Goal: Task Accomplishment & Management: Complete application form

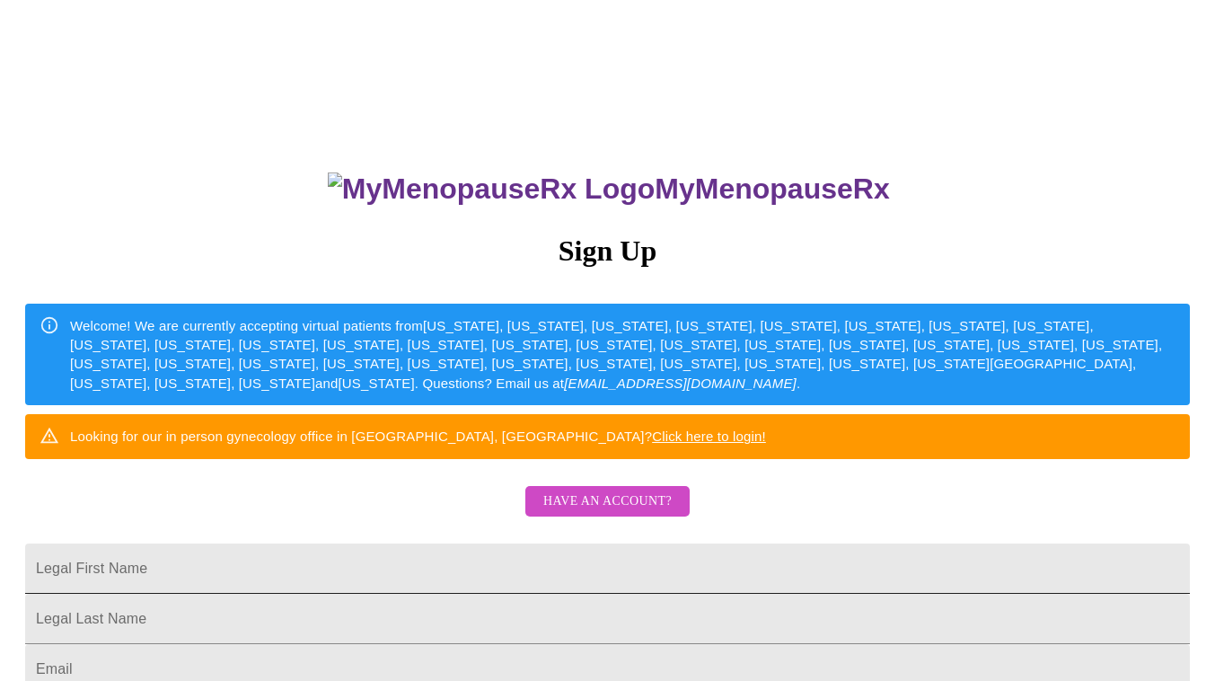
click at [569, 593] on input "Legal First Name" at bounding box center [607, 568] width 1164 height 50
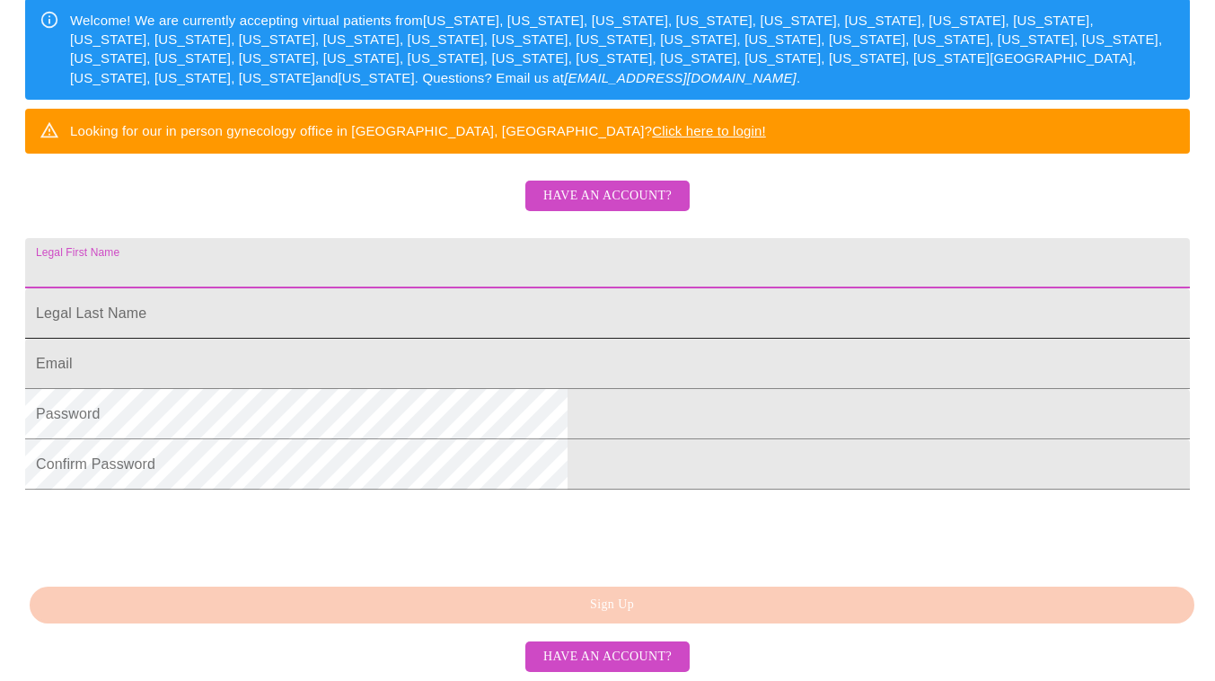
scroll to position [440, 0]
click at [567, 658] on span "Have an account?" at bounding box center [607, 657] width 128 height 22
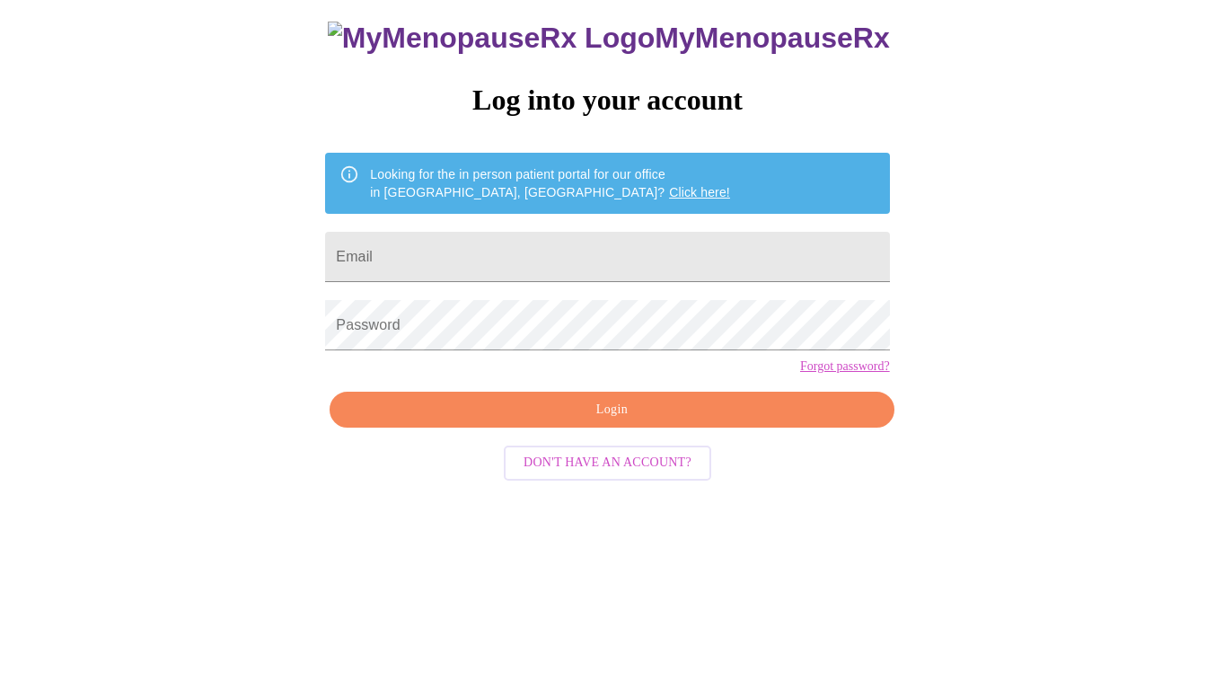
scroll to position [18, 0]
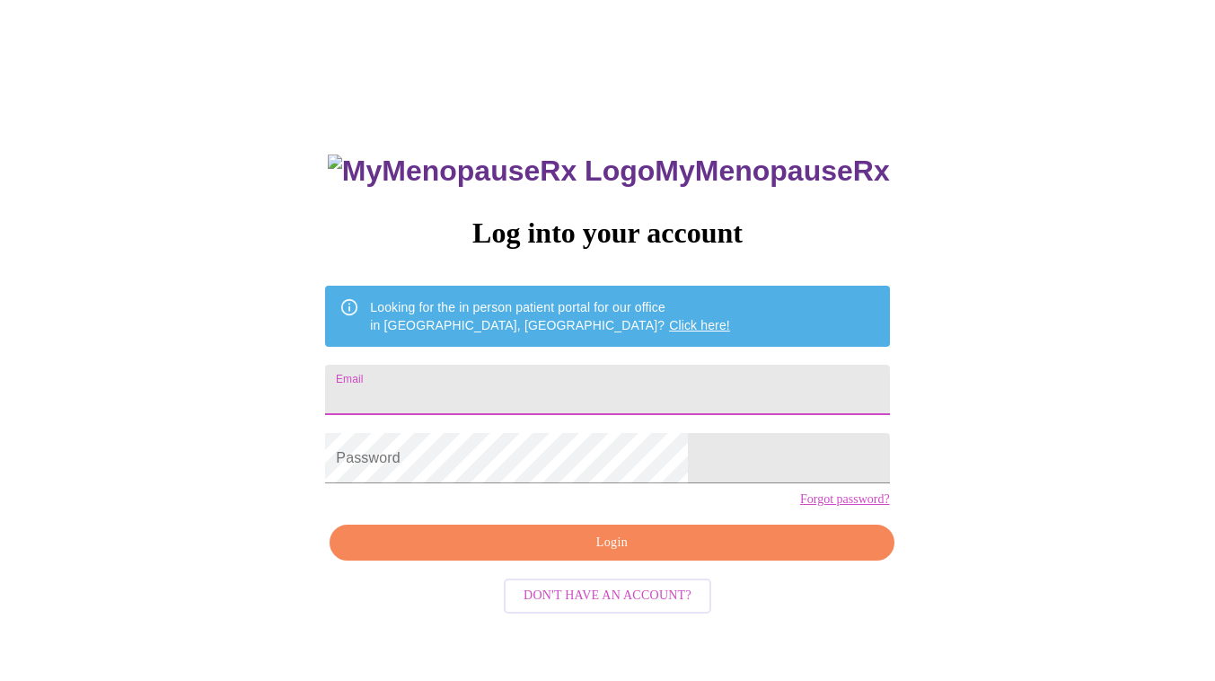
type input "[EMAIL_ADDRESS][DOMAIN_NAME]"
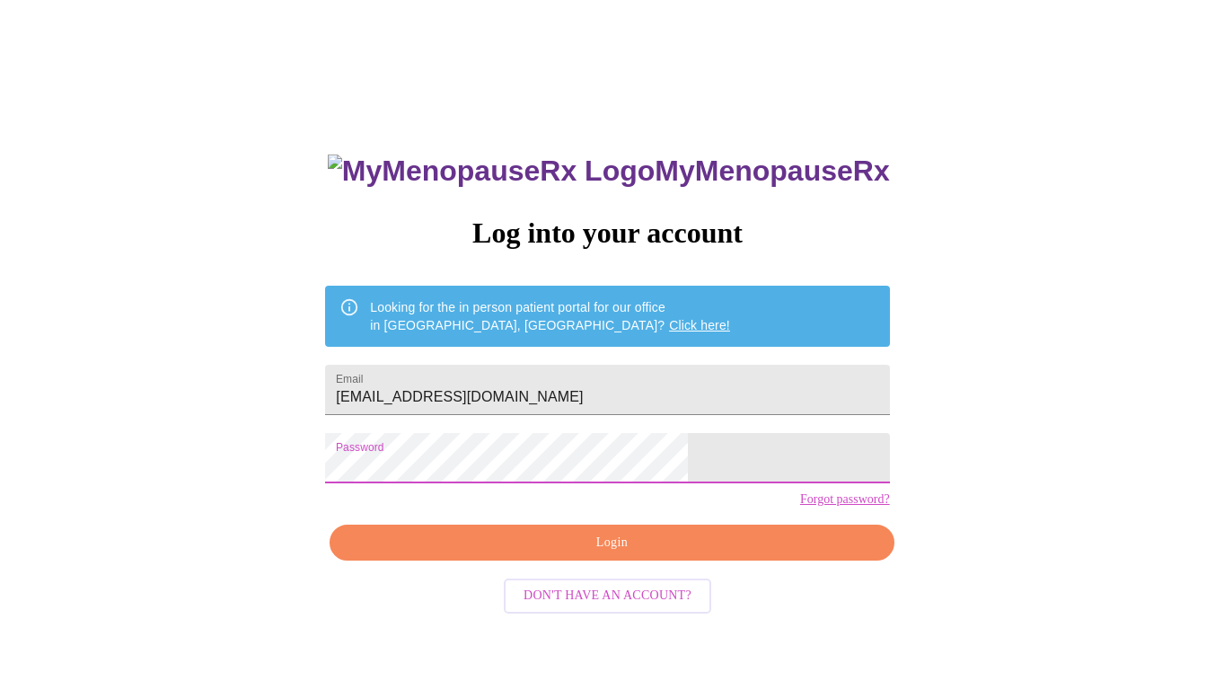
click at [619, 595] on div "MyMenopauseRx Log into your account Looking for the in person patient portal fo…" at bounding box center [607, 466] width 600 height 681
click at [619, 554] on span "Login" at bounding box center [611, 543] width 523 height 22
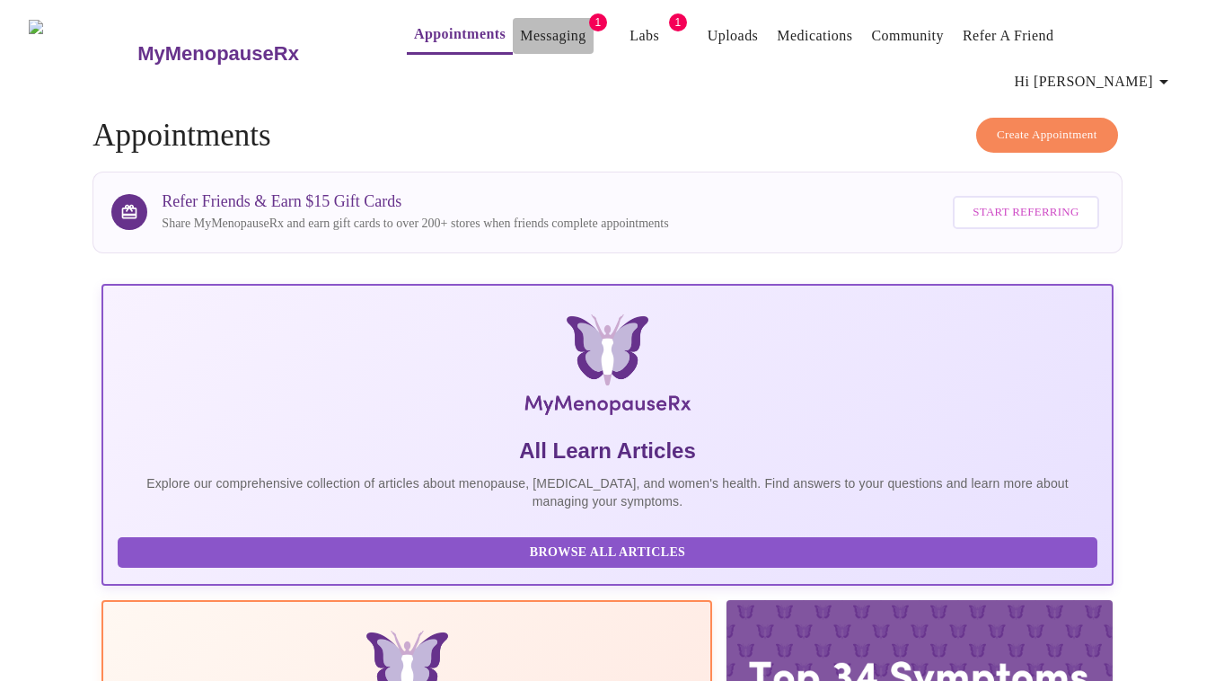
click at [532, 30] on link "Messaging" at bounding box center [553, 35] width 66 height 25
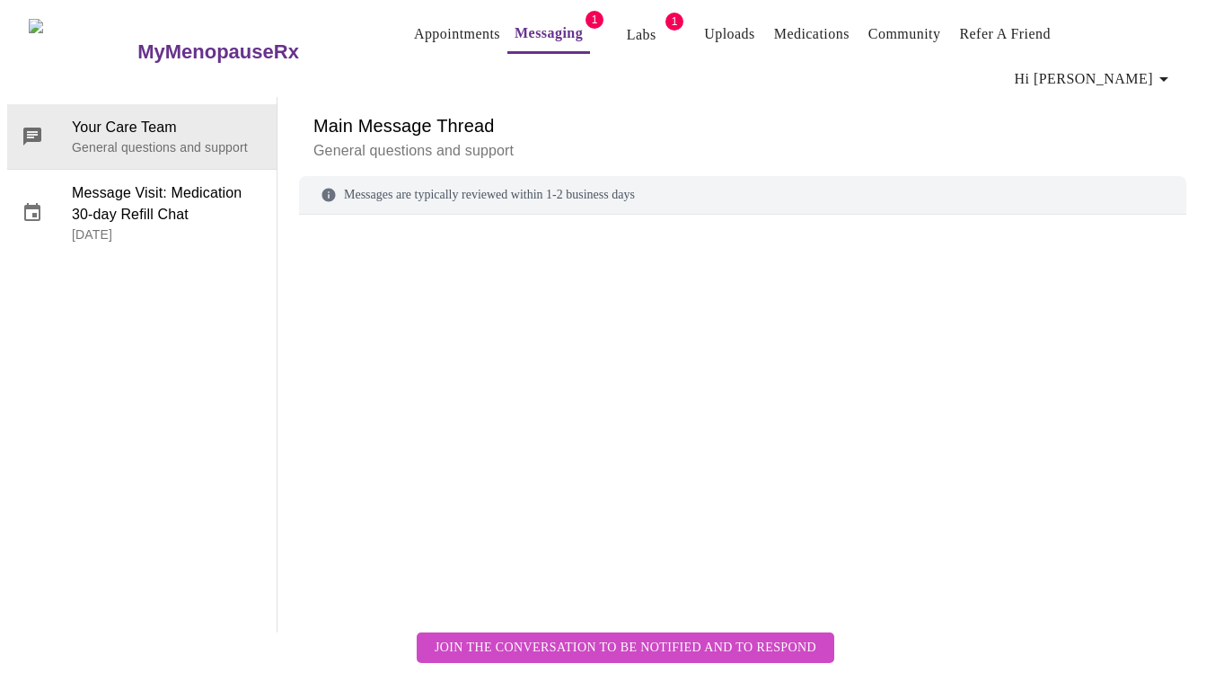
scroll to position [67, 0]
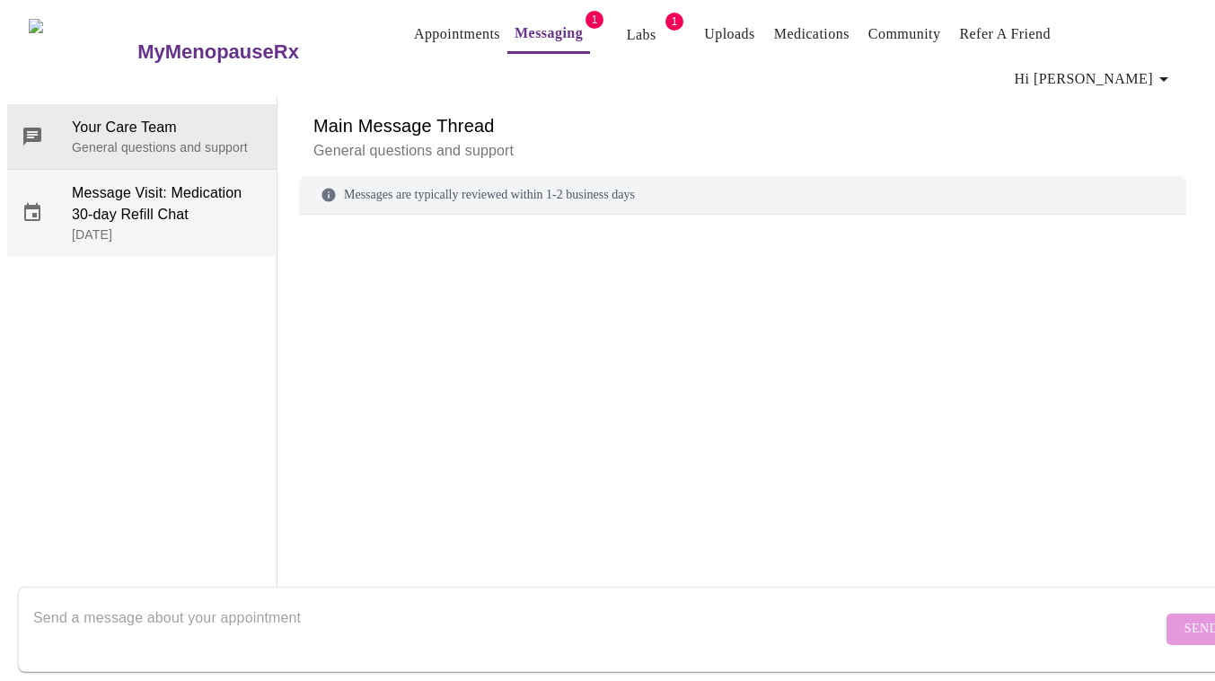
click at [199, 182] on span "Message Visit: Medication 30-day Refill Chat" at bounding box center [167, 203] width 190 height 43
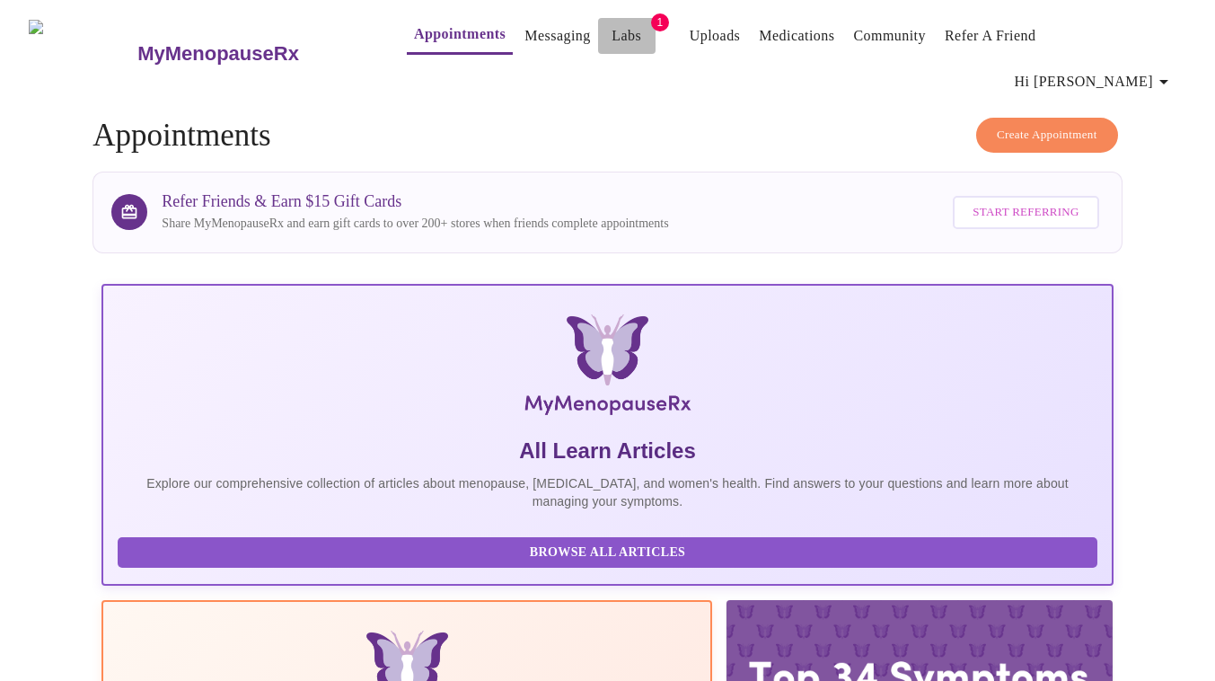
click at [611, 48] on link "Labs" at bounding box center [626, 35] width 30 height 25
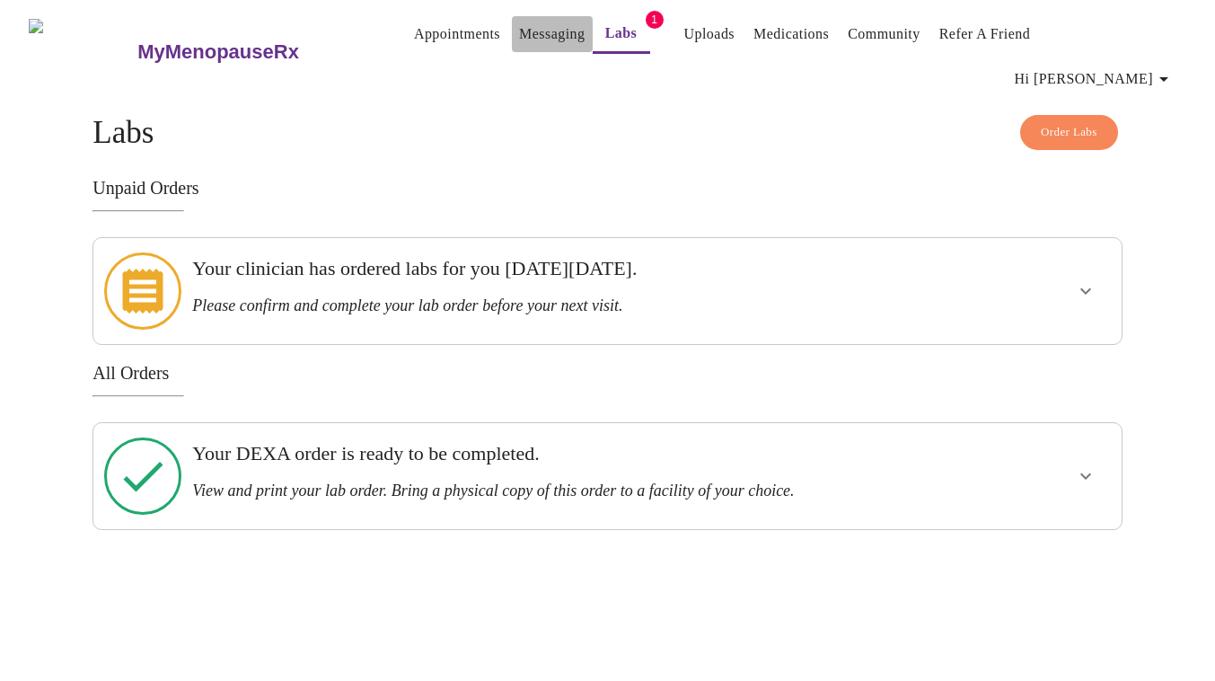
click at [519, 40] on link "Messaging" at bounding box center [552, 34] width 66 height 25
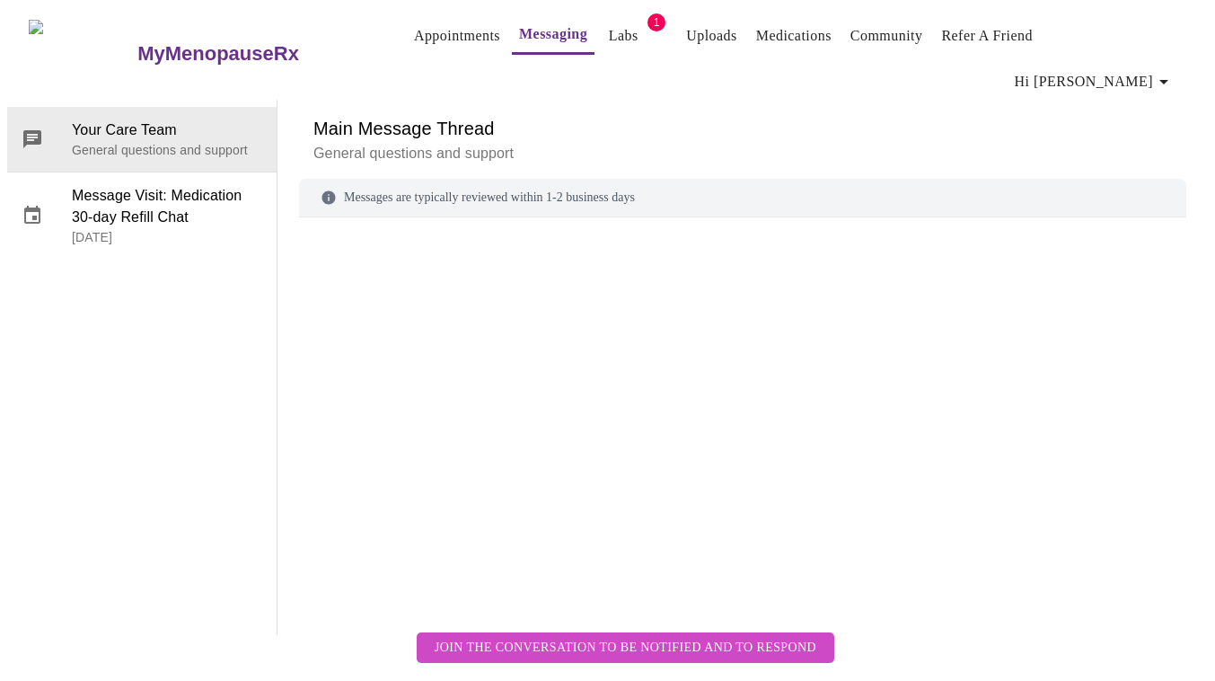
scroll to position [67, 0]
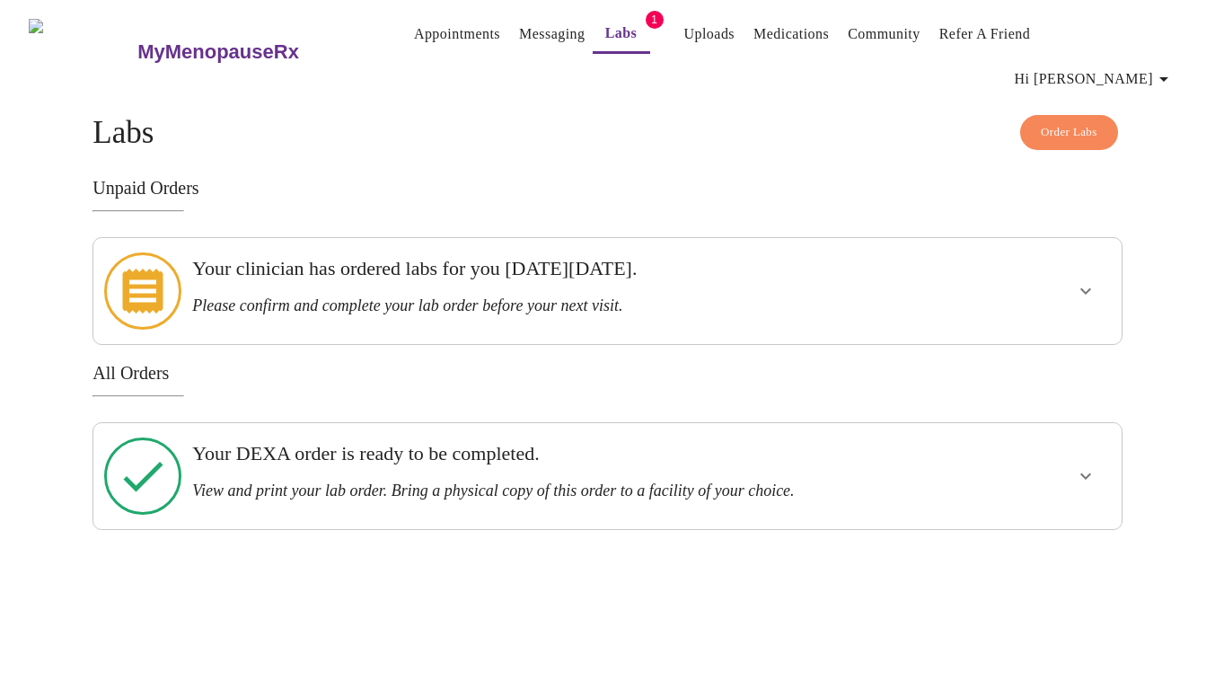
click at [445, 46] on link "Appointments" at bounding box center [457, 34] width 86 height 25
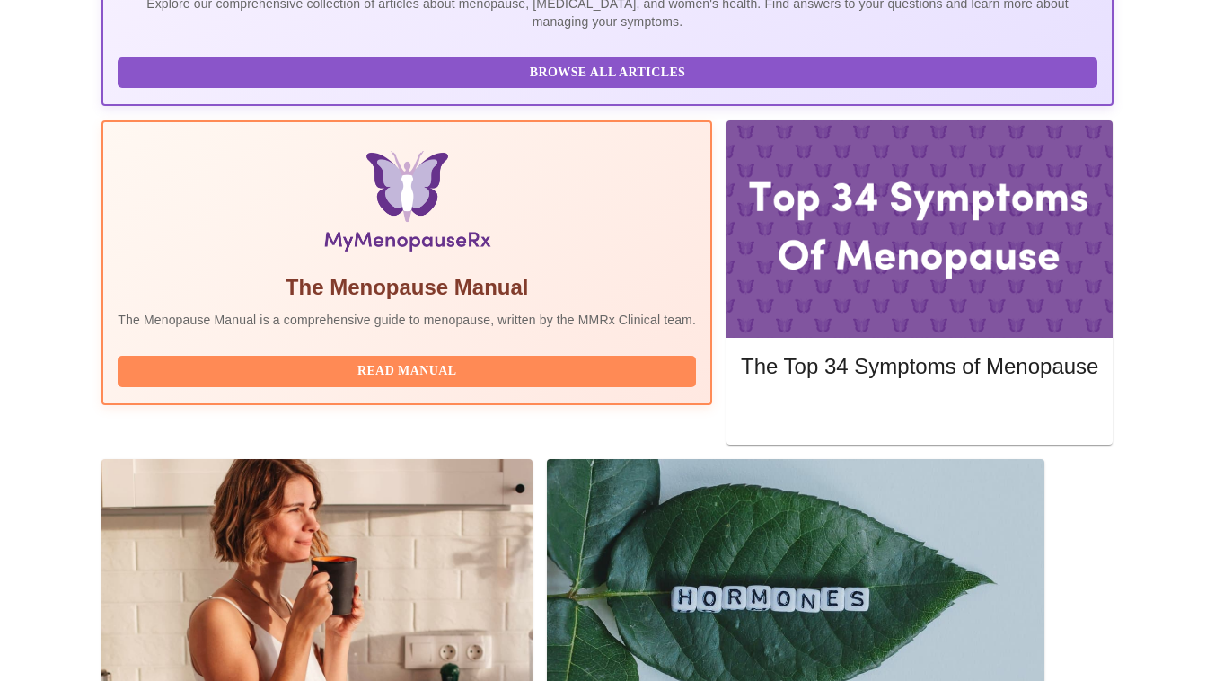
scroll to position [569, 0]
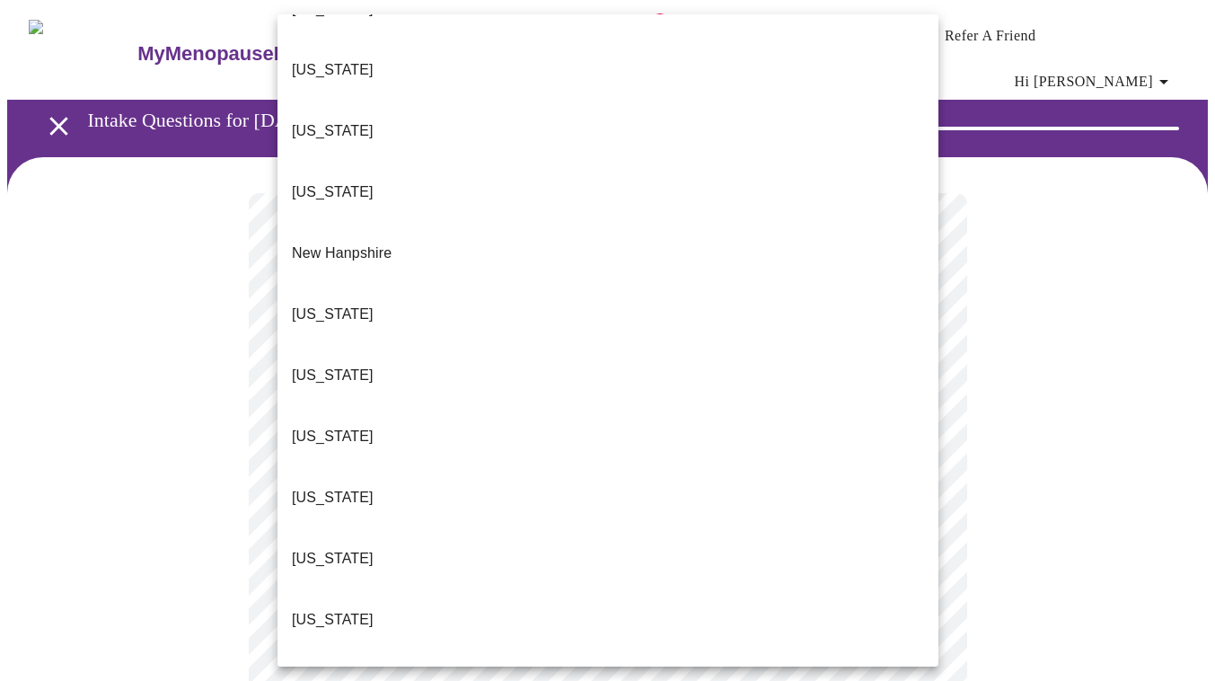
scroll to position [1549, 0]
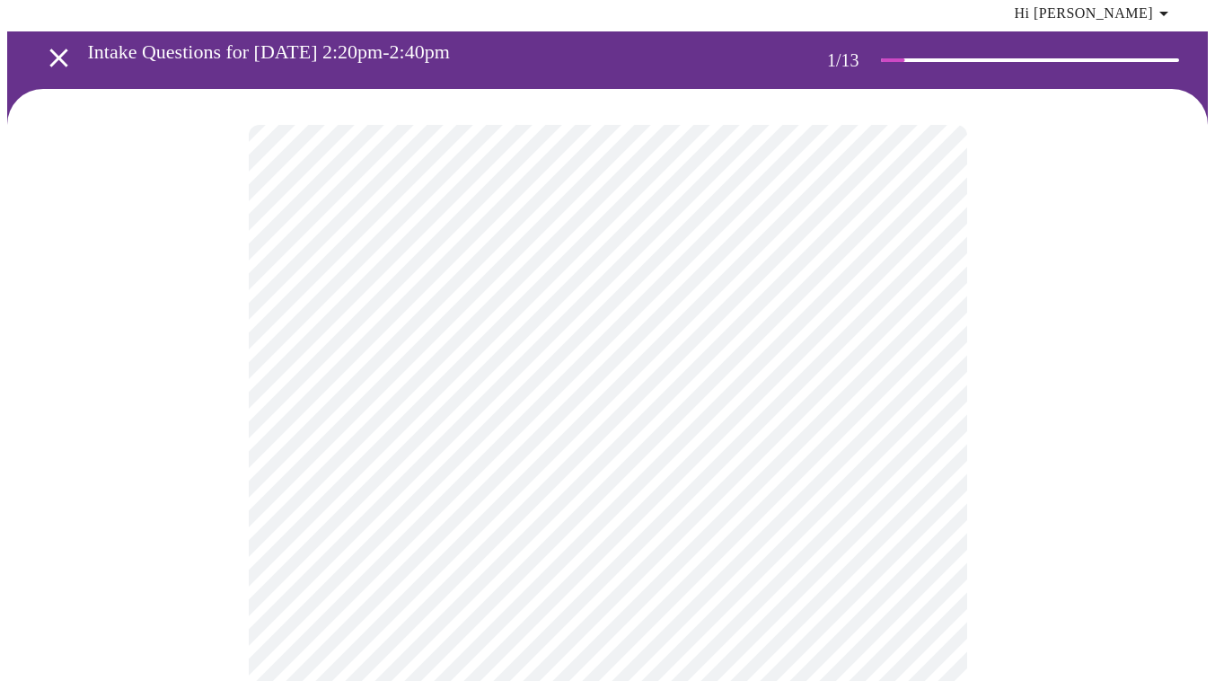
scroll to position [69, 0]
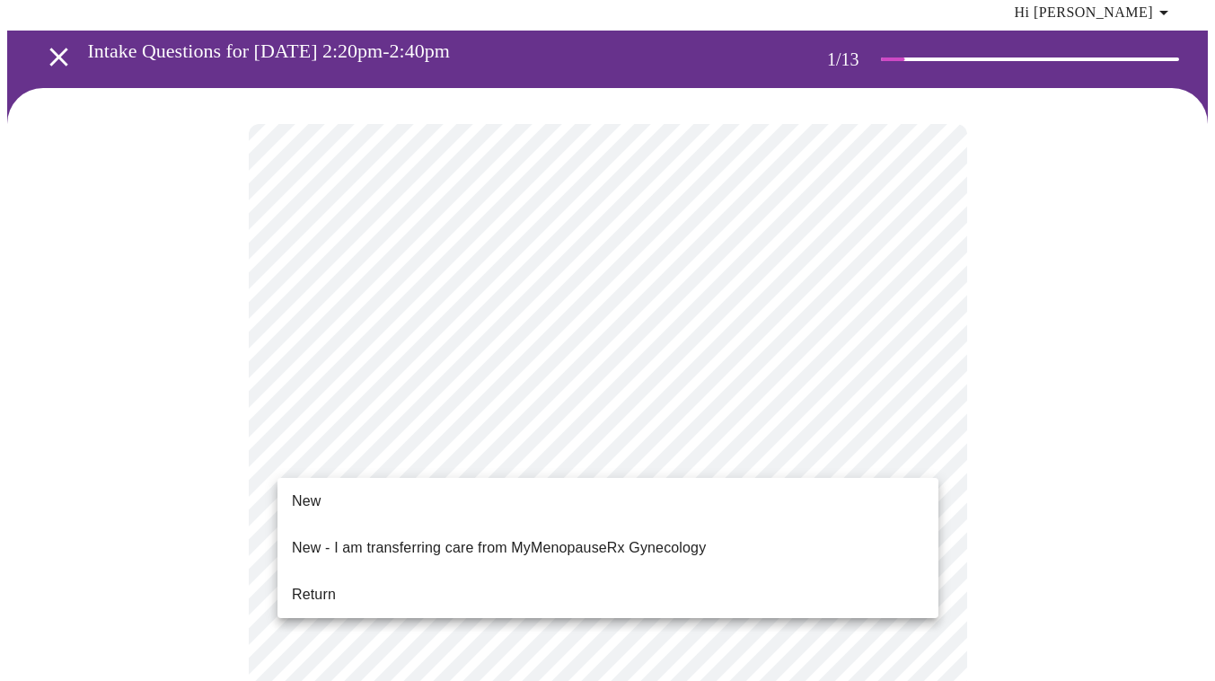
click at [666, 578] on li "Return" at bounding box center [607, 594] width 661 height 32
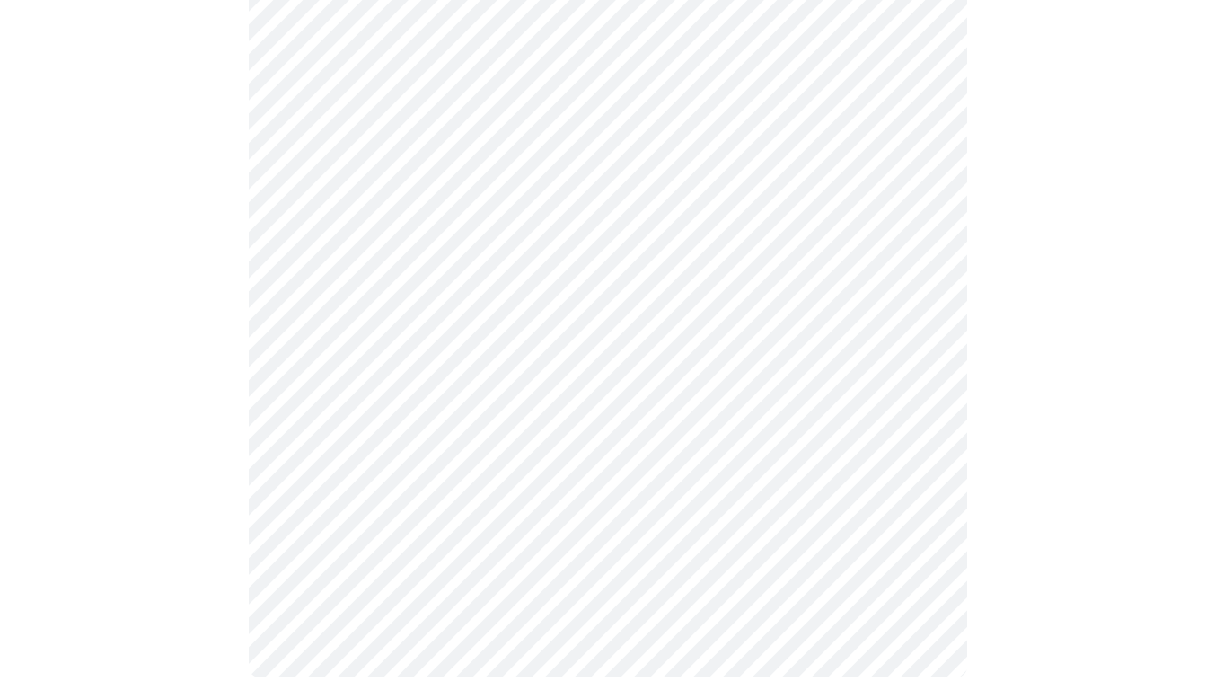
scroll to position [0, 0]
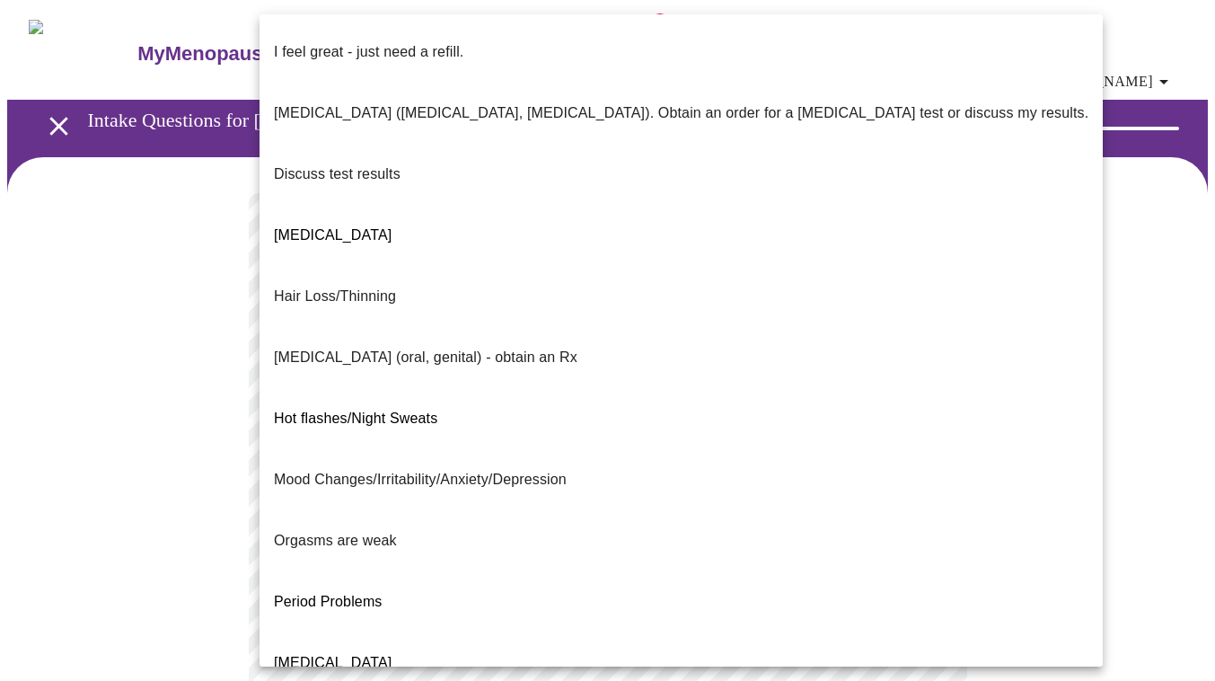
click at [689, 359] on body "MyMenopauseRx Appointments Messaging Labs 1 Uploads Medications Community Refer…" at bounding box center [607, 641] width 1200 height 1268
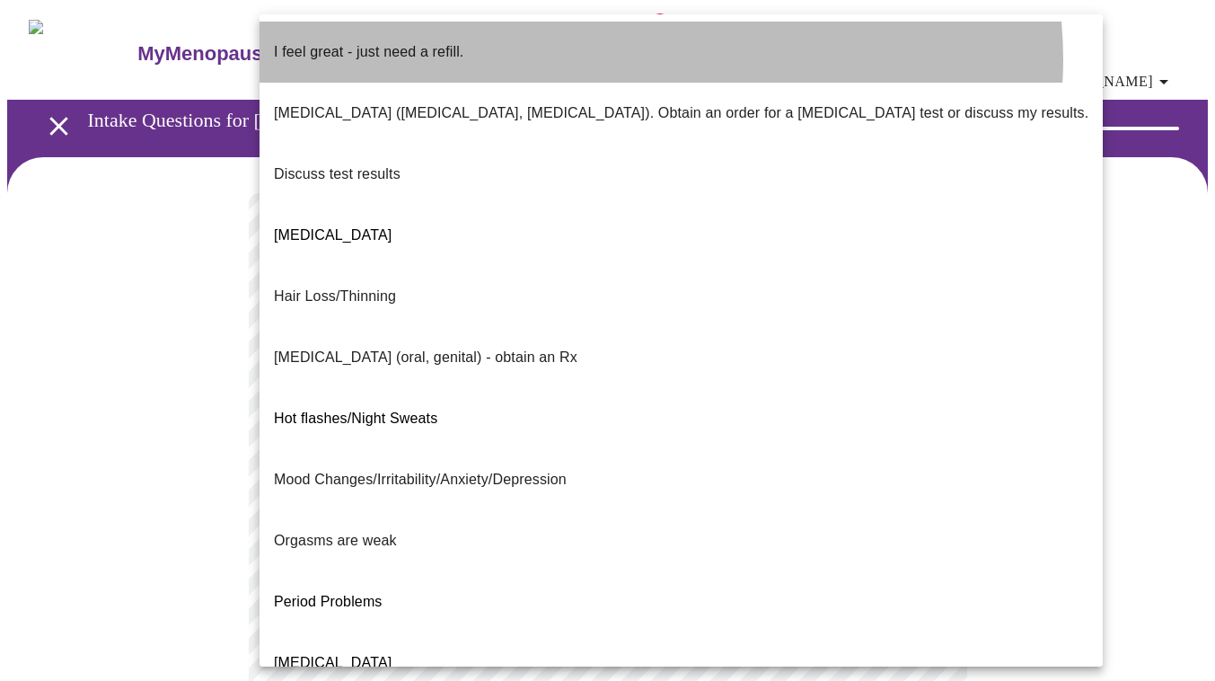
click at [660, 59] on li "I feel great - just need a refill." at bounding box center [680, 52] width 843 height 61
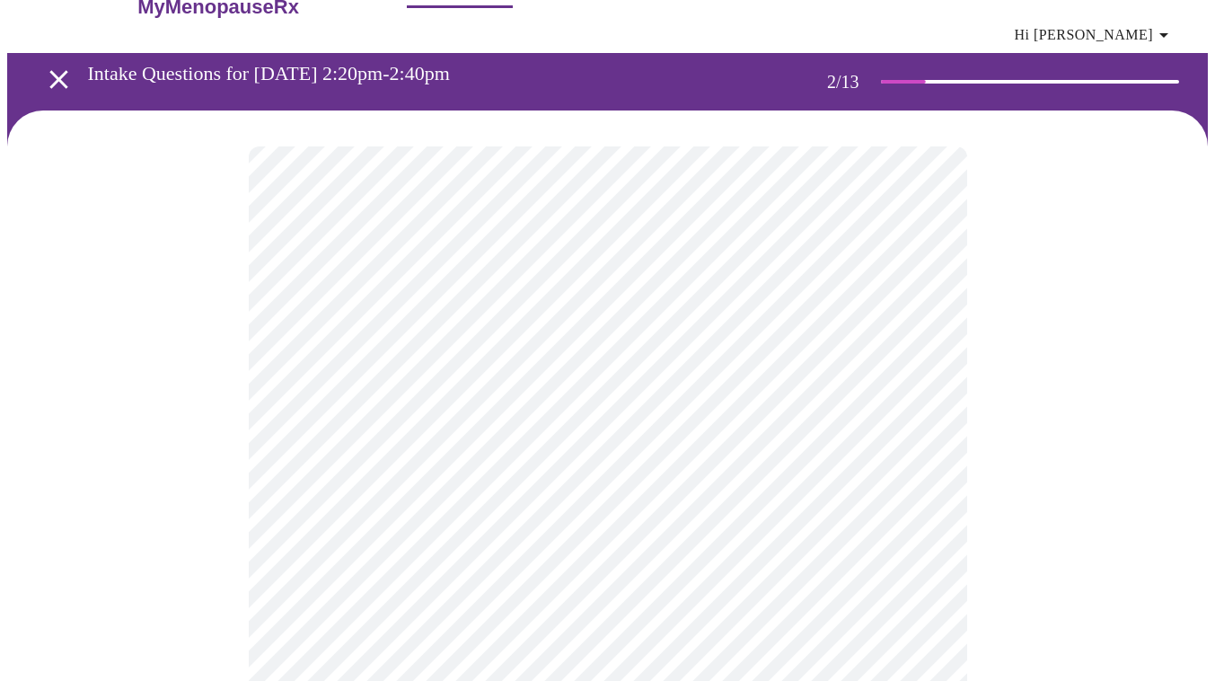
scroll to position [63, 0]
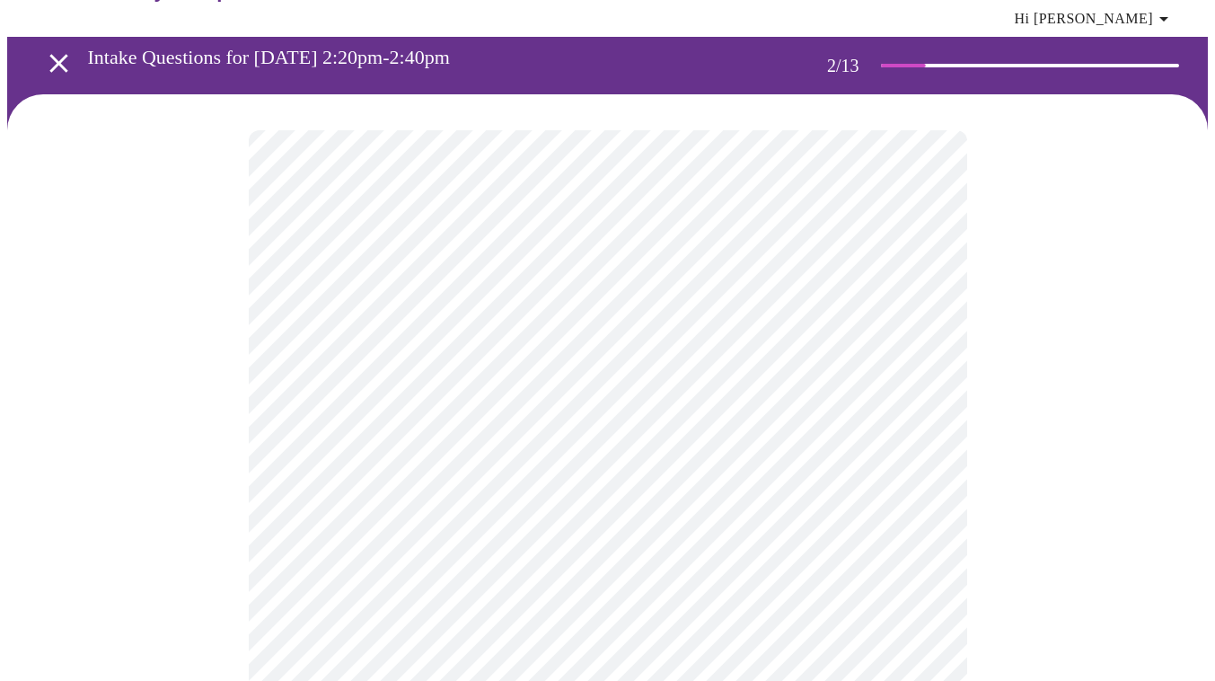
click at [567, 452] on body "MyMenopauseRx Appointments Messaging Labs 1 Uploads Medications Community Refer…" at bounding box center [607, 573] width 1200 height 1258
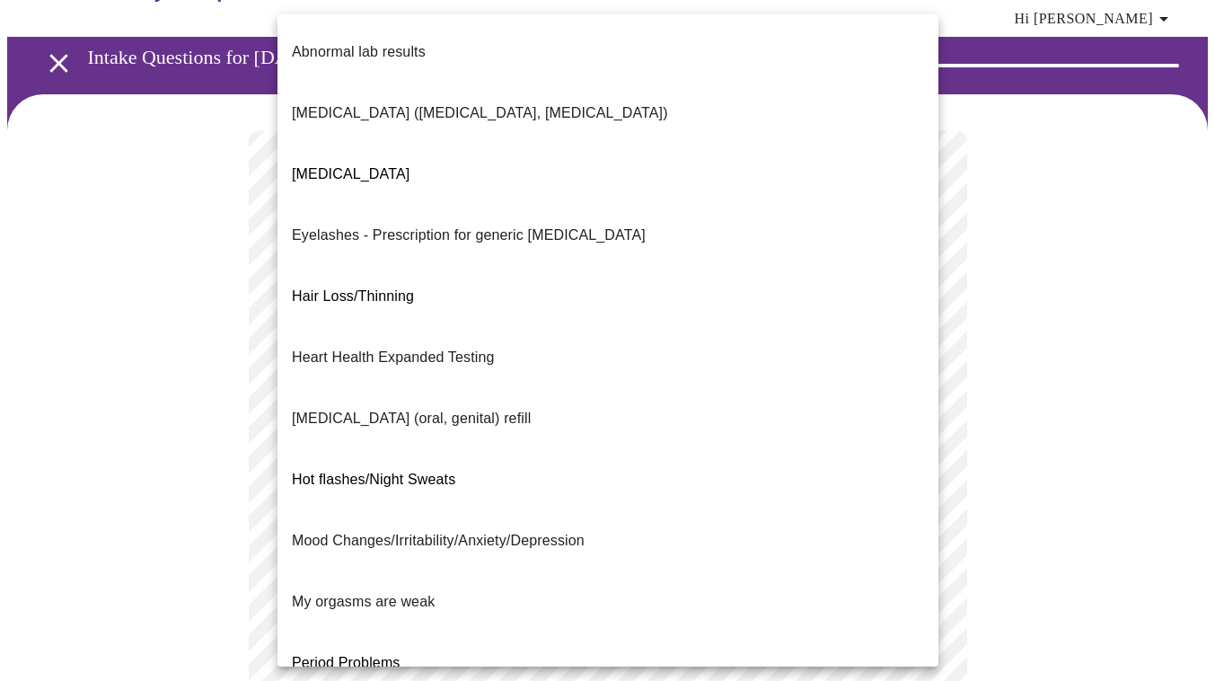
click at [144, 370] on div at bounding box center [607, 340] width 1215 height 681
click at [358, 464] on body "MyMenopauseRx Appointments Messaging Labs 1 Uploads Medications Community Refer…" at bounding box center [607, 573] width 1200 height 1258
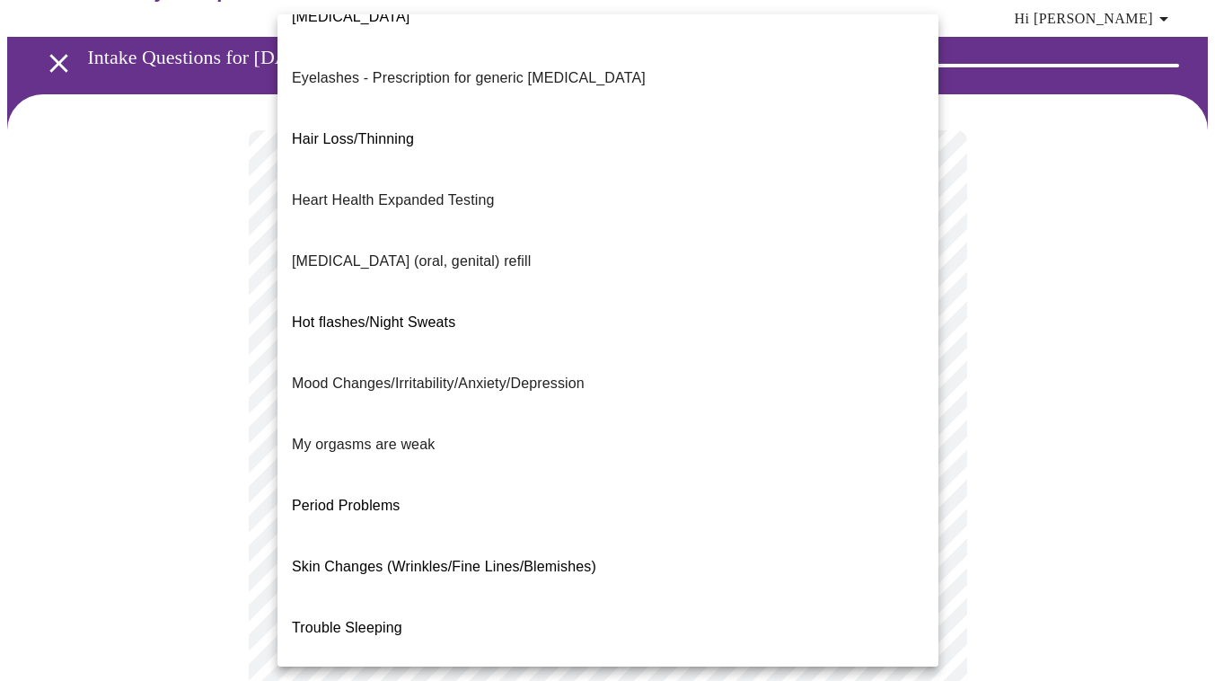
scroll to position [156, 0]
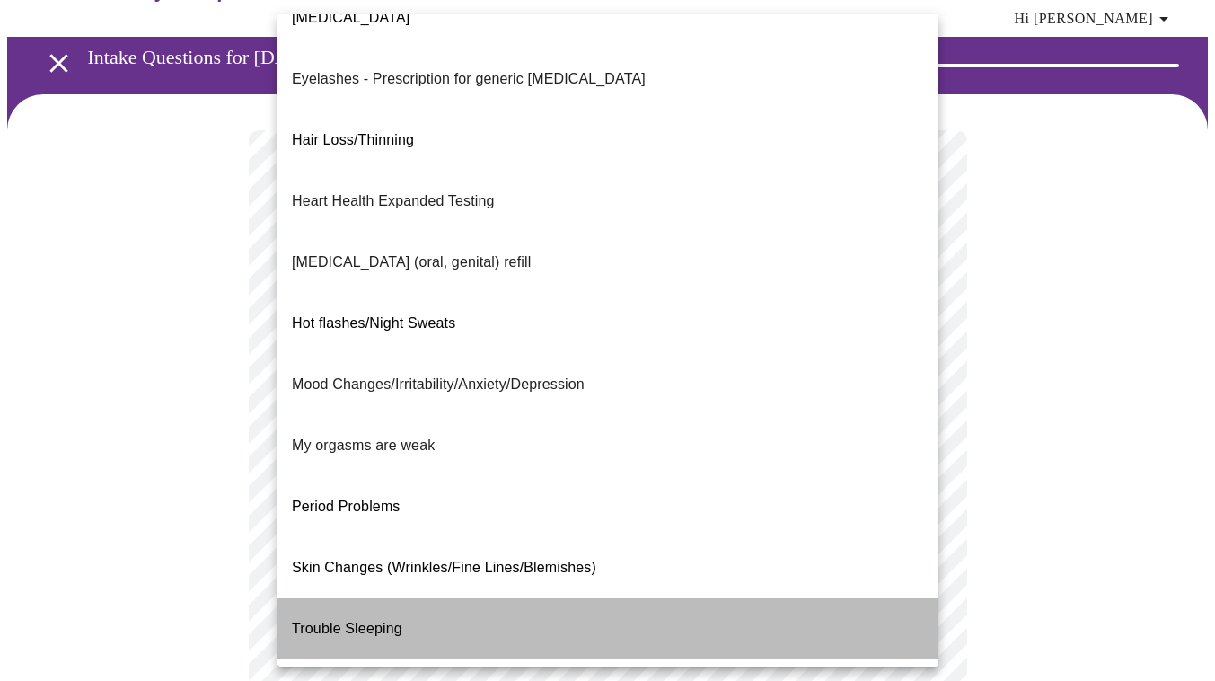
click at [352, 603] on span "Trouble Sleeping" at bounding box center [347, 628] width 110 height 50
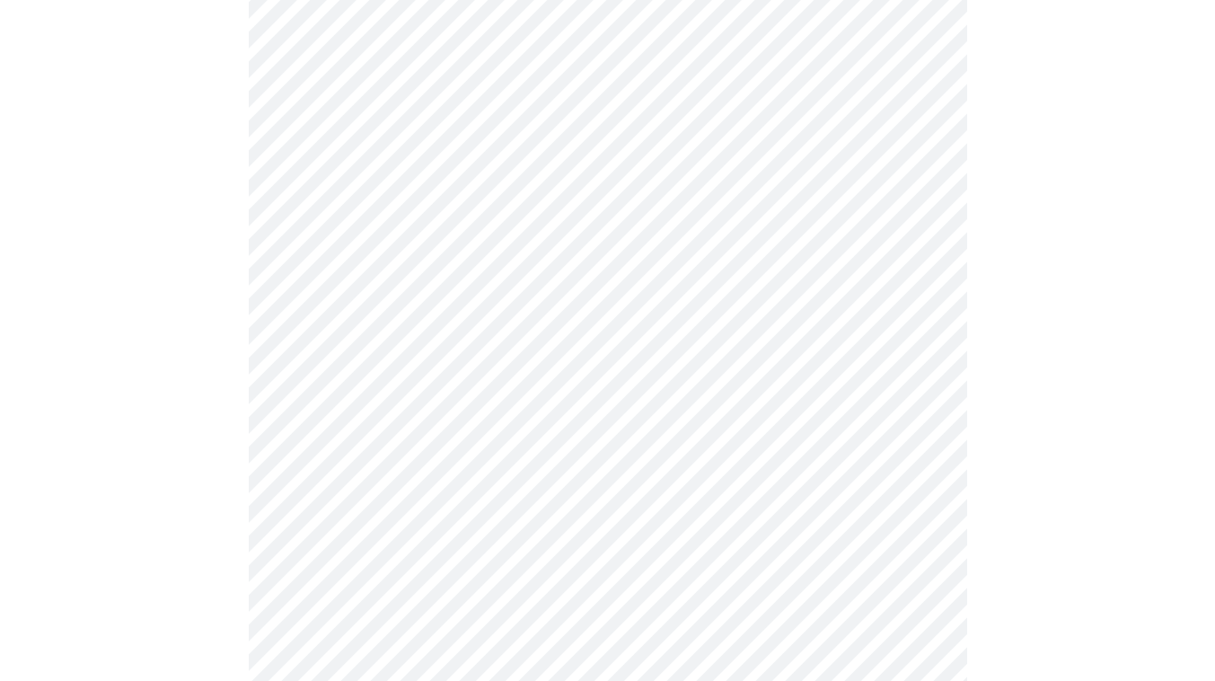
scroll to position [369, 0]
click at [416, 334] on body "MyMenopauseRx Appointments Messaging Labs 1 Uploads Medications Community Refer…" at bounding box center [607, 262] width 1200 height 1248
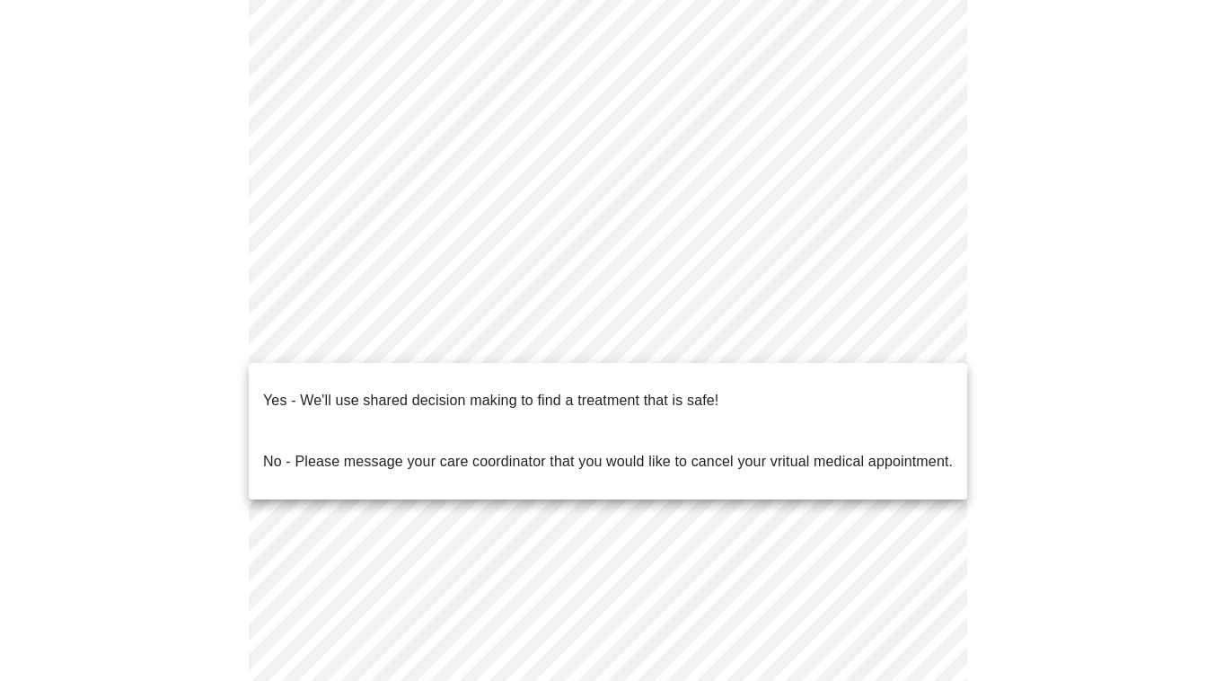
click at [401, 390] on p "Yes - We'll use shared decision making to find a treatment that is safe!" at bounding box center [490, 401] width 455 height 22
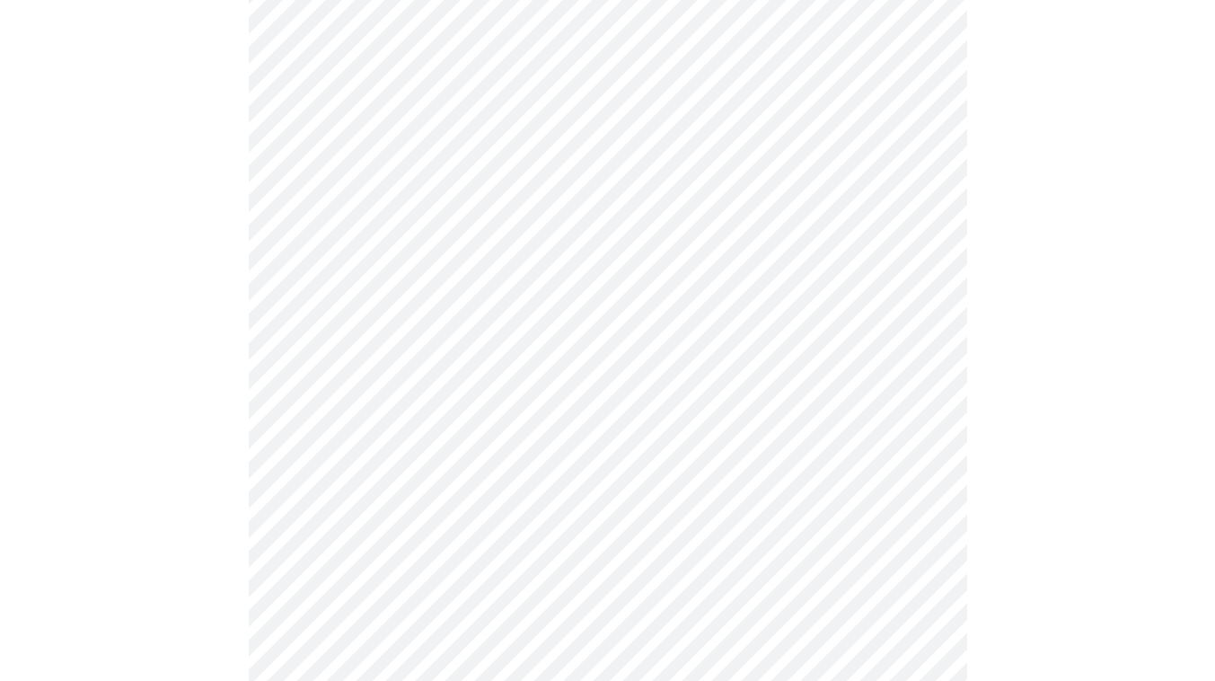
scroll to position [0, 0]
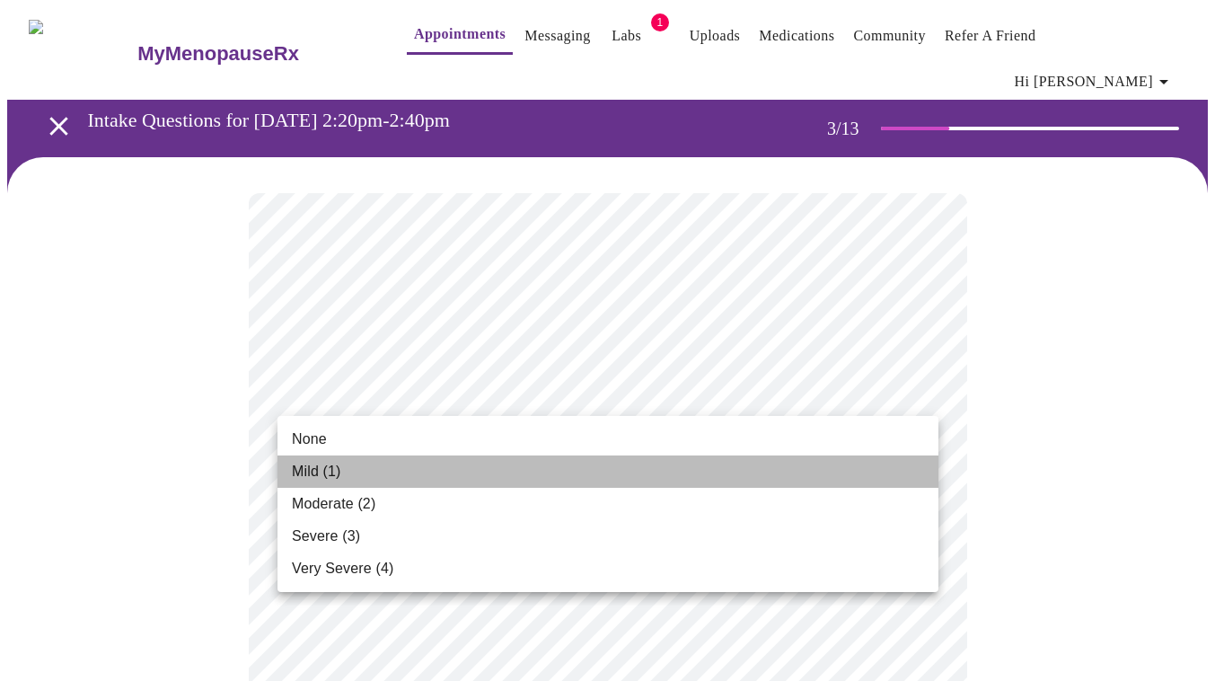
click at [721, 487] on li "Mild (1)" at bounding box center [607, 471] width 661 height 32
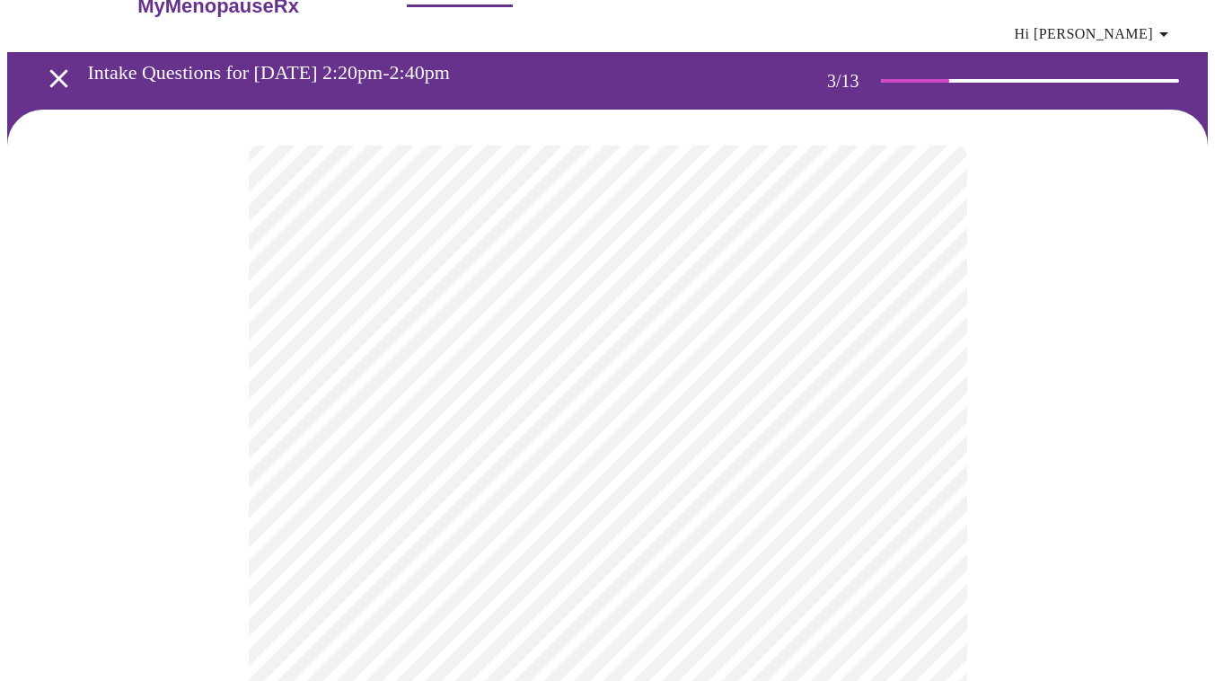
scroll to position [50, 0]
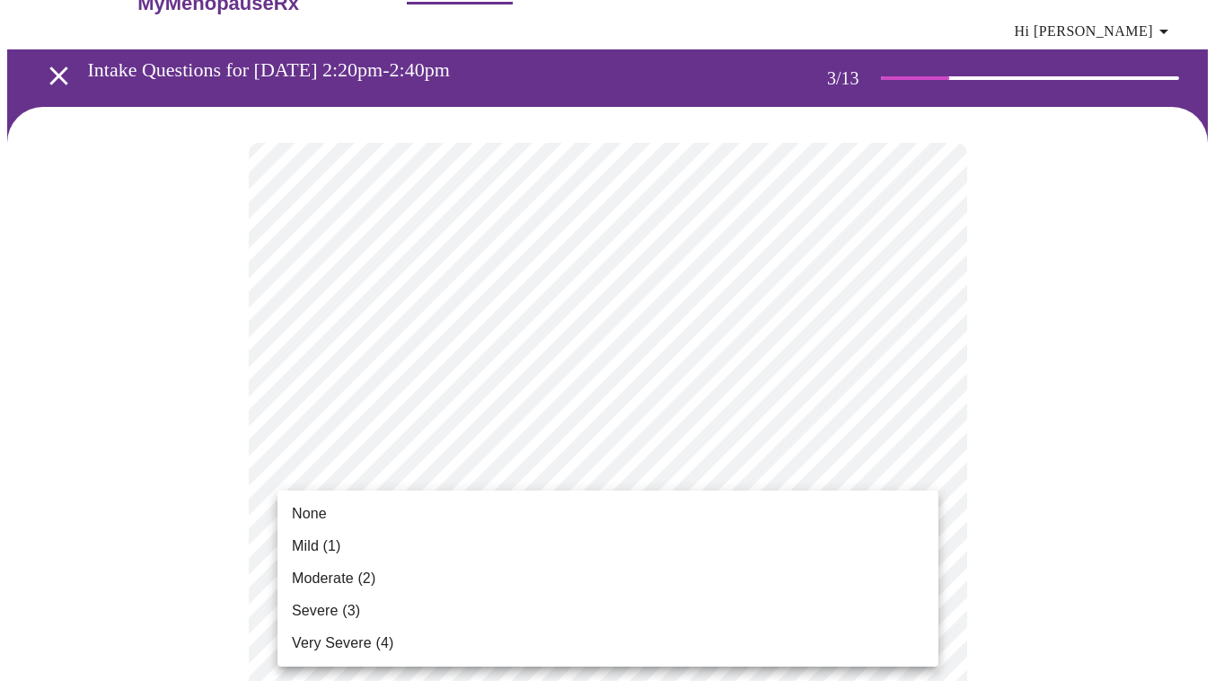
click at [707, 509] on li "None" at bounding box center [607, 513] width 661 height 32
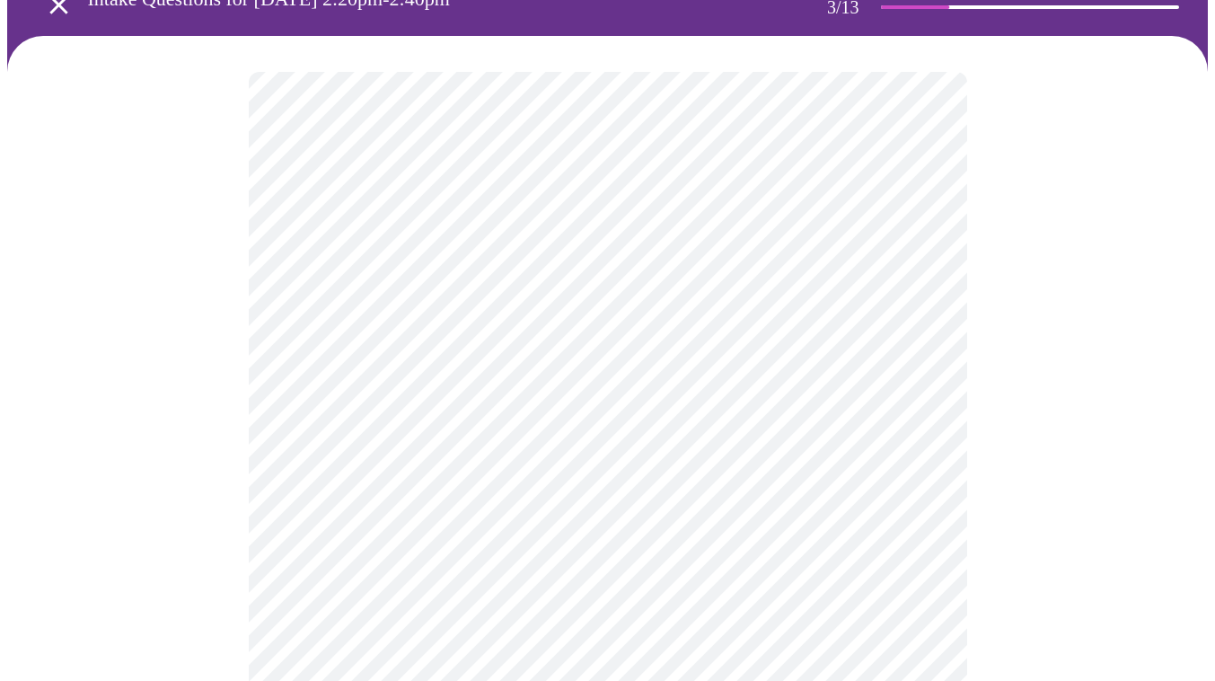
scroll to position [122, 0]
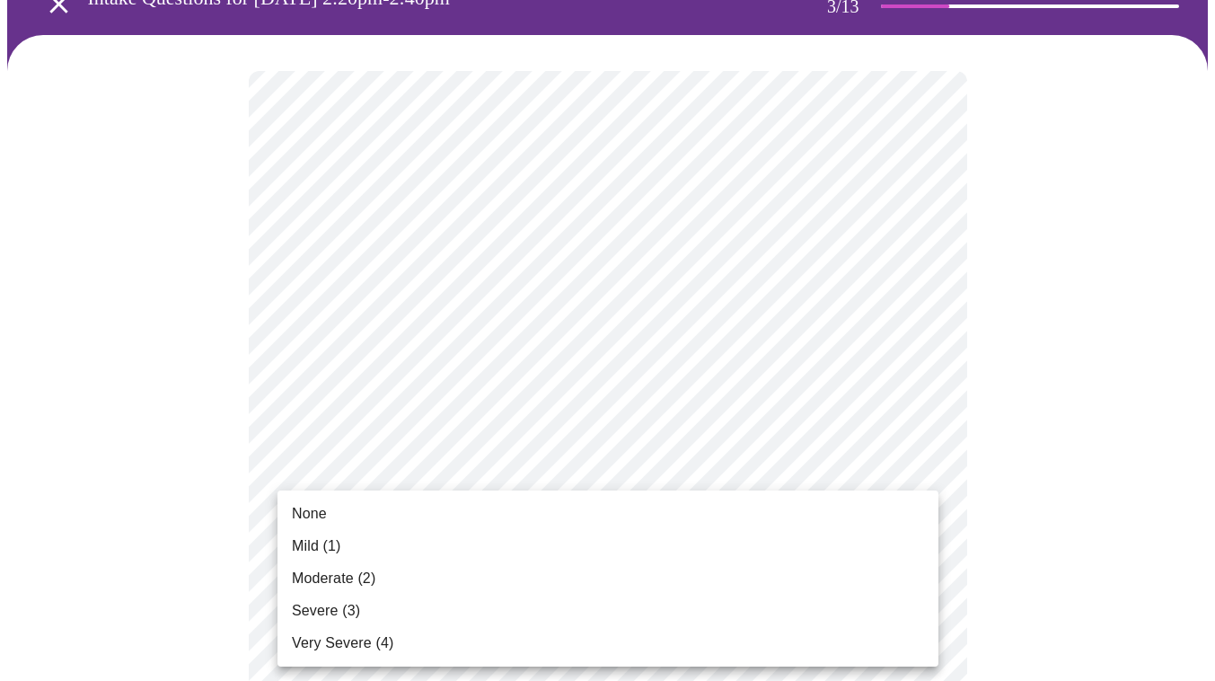
click at [981, 453] on div at bounding box center [607, 340] width 1215 height 681
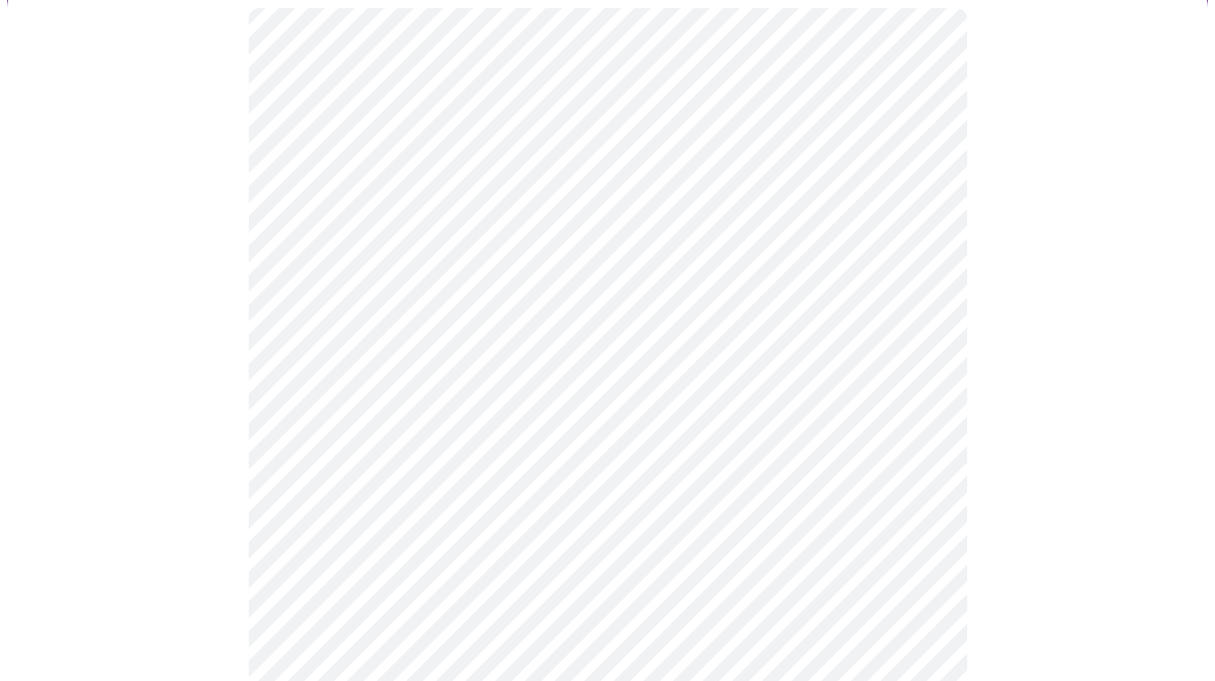
scroll to position [186, 0]
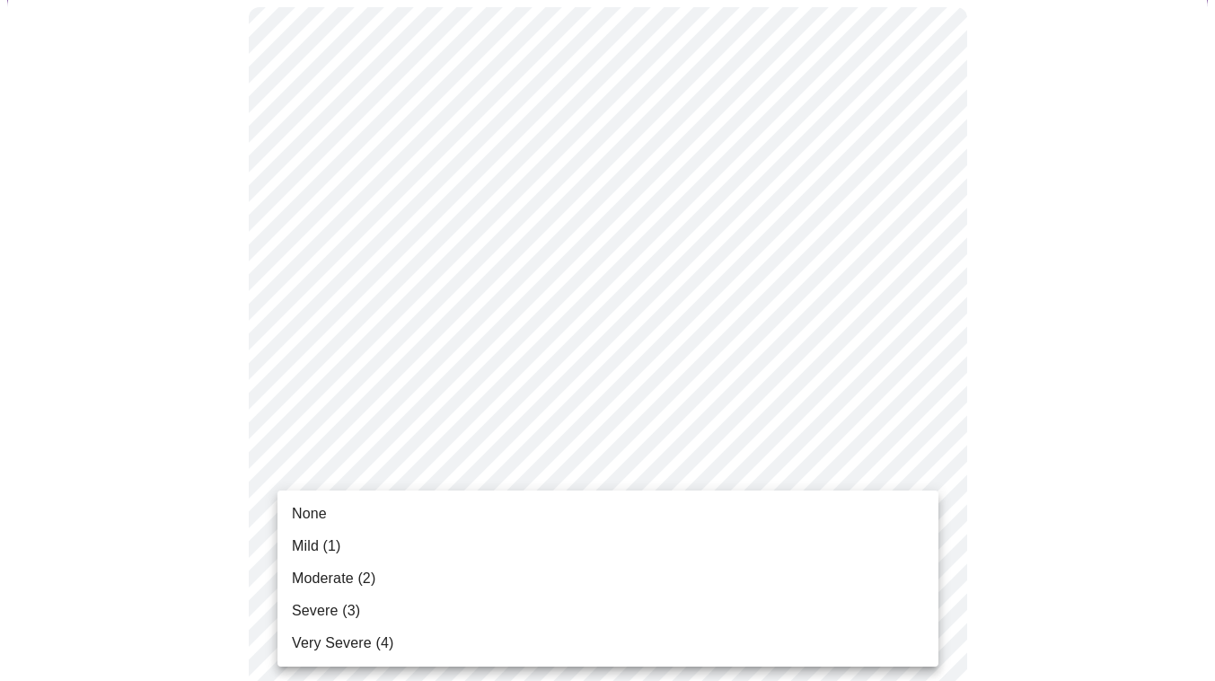
drag, startPoint x: 757, startPoint y: 591, endPoint x: 754, endPoint y: 610, distance: 19.0
click at [754, 610] on ul "None Mild (1) Moderate (2) Severe (3) Very Severe (4)" at bounding box center [607, 578] width 661 height 176
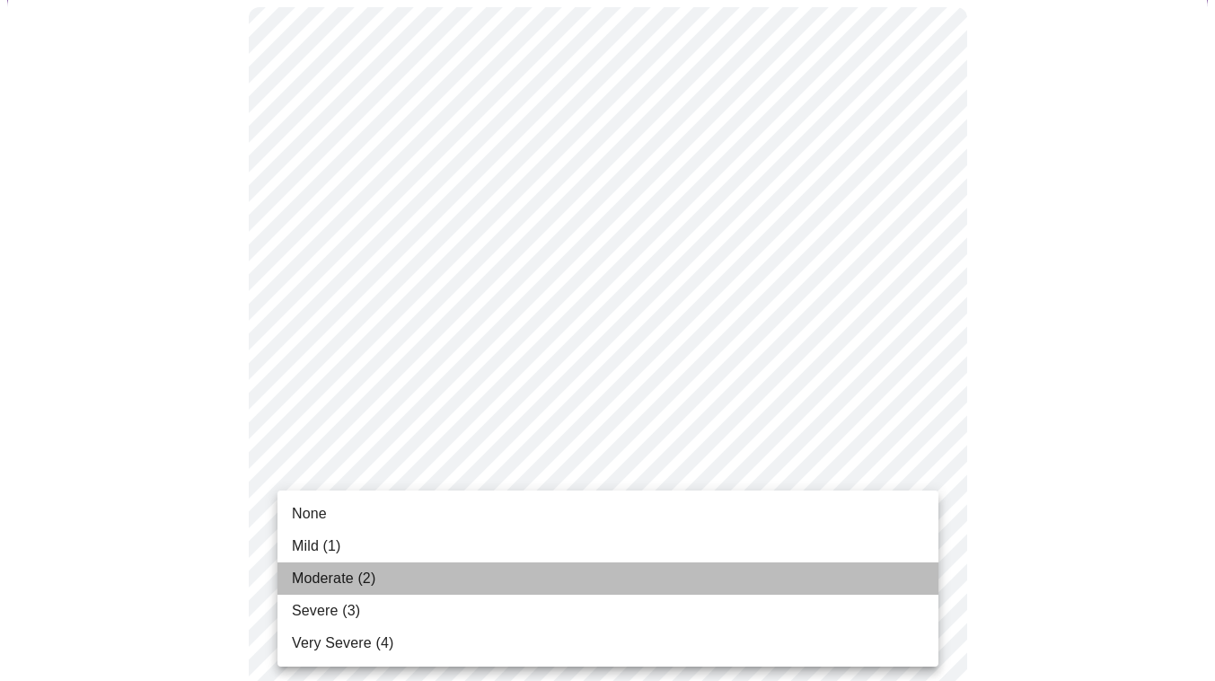
click at [538, 584] on li "Moderate (2)" at bounding box center [607, 578] width 661 height 32
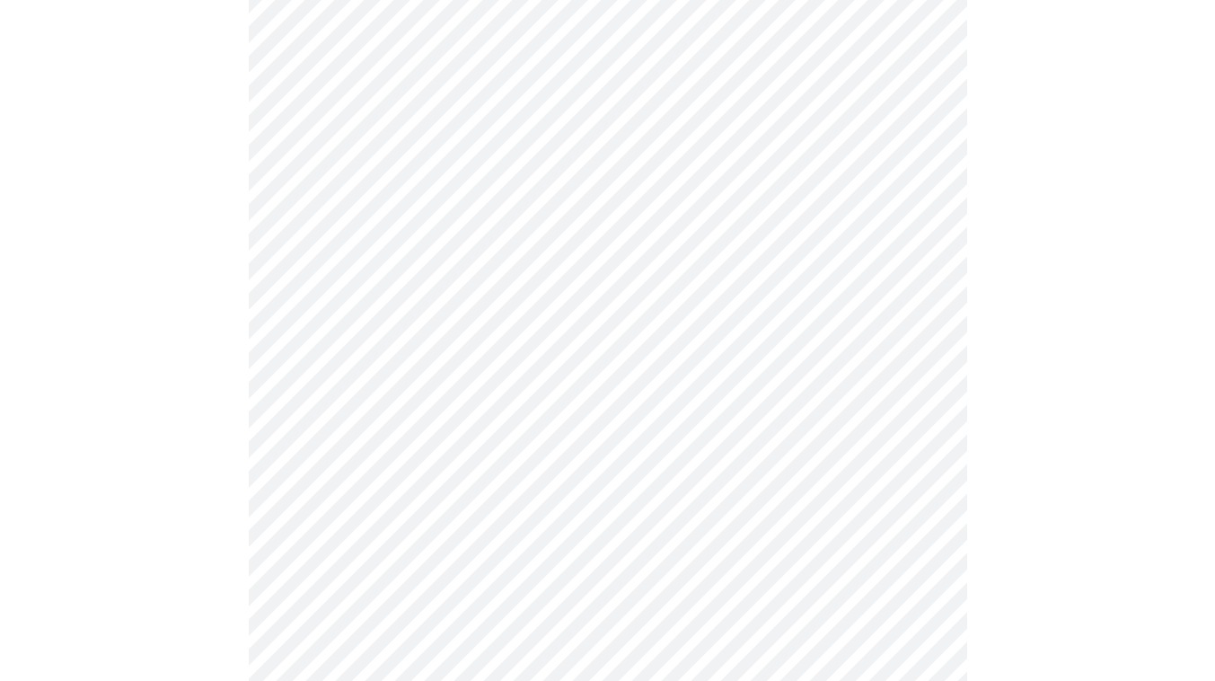
scroll to position [391, 0]
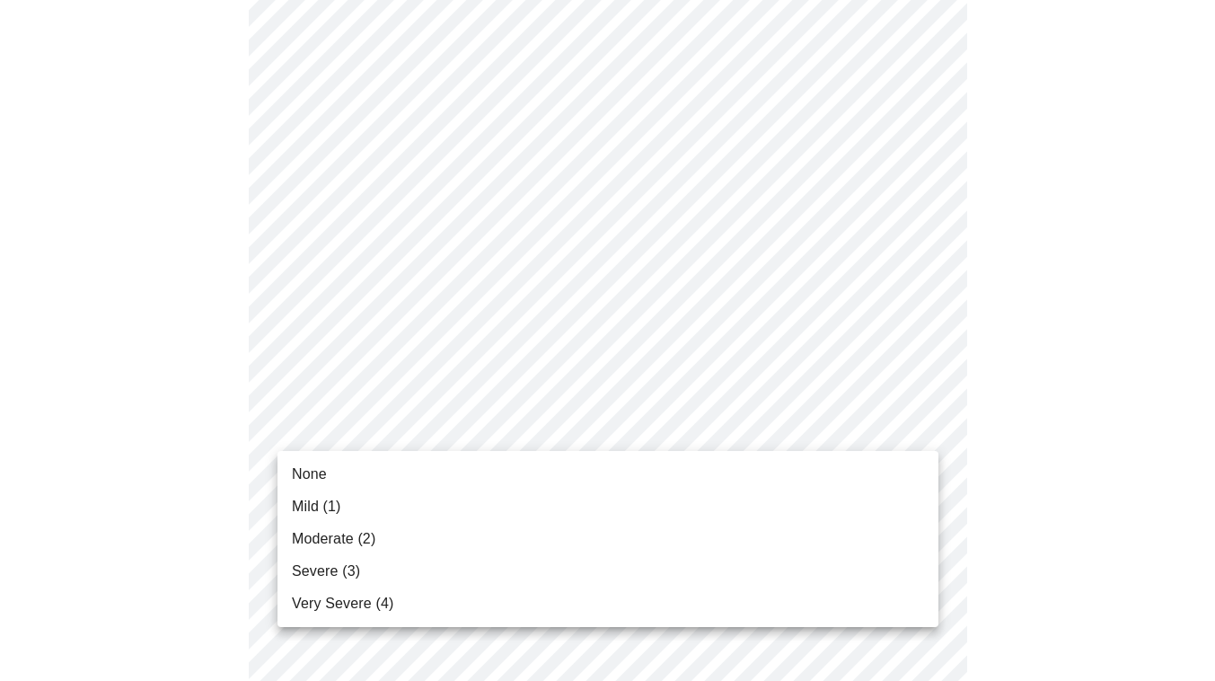
click at [581, 456] on ul "None Mild (1) Moderate (2) Severe (3) Very Severe (4)" at bounding box center [607, 539] width 661 height 176
click at [577, 464] on li "None" at bounding box center [607, 474] width 661 height 32
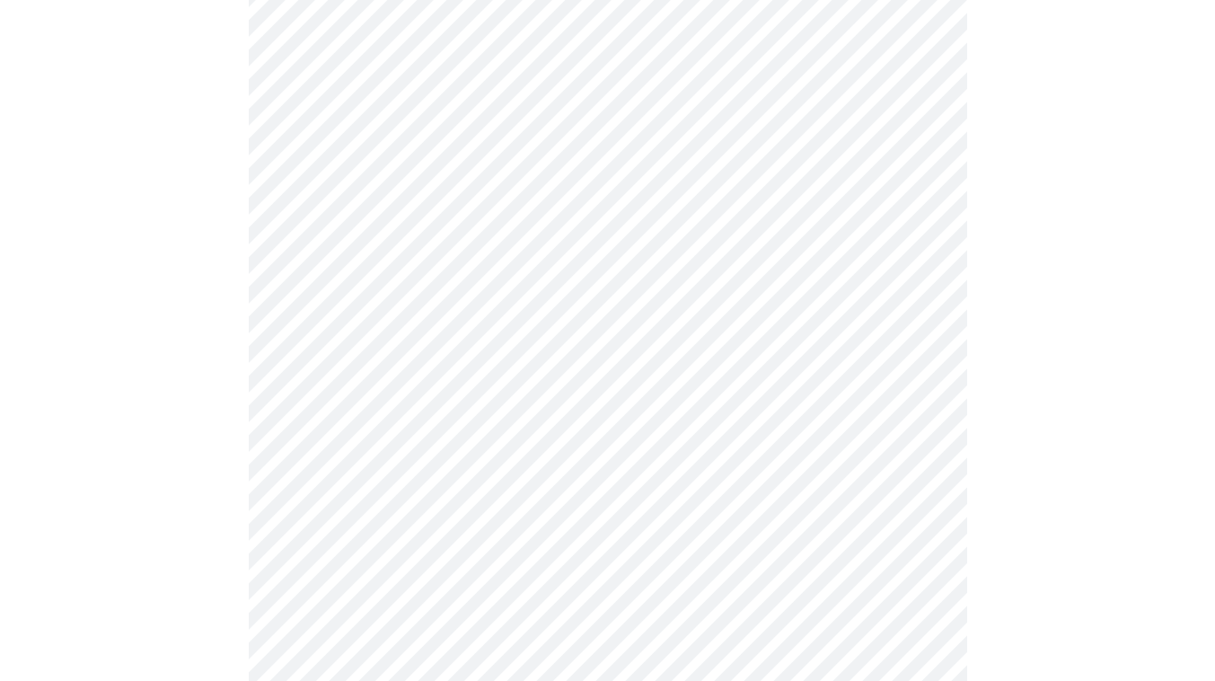
scroll to position [441, 0]
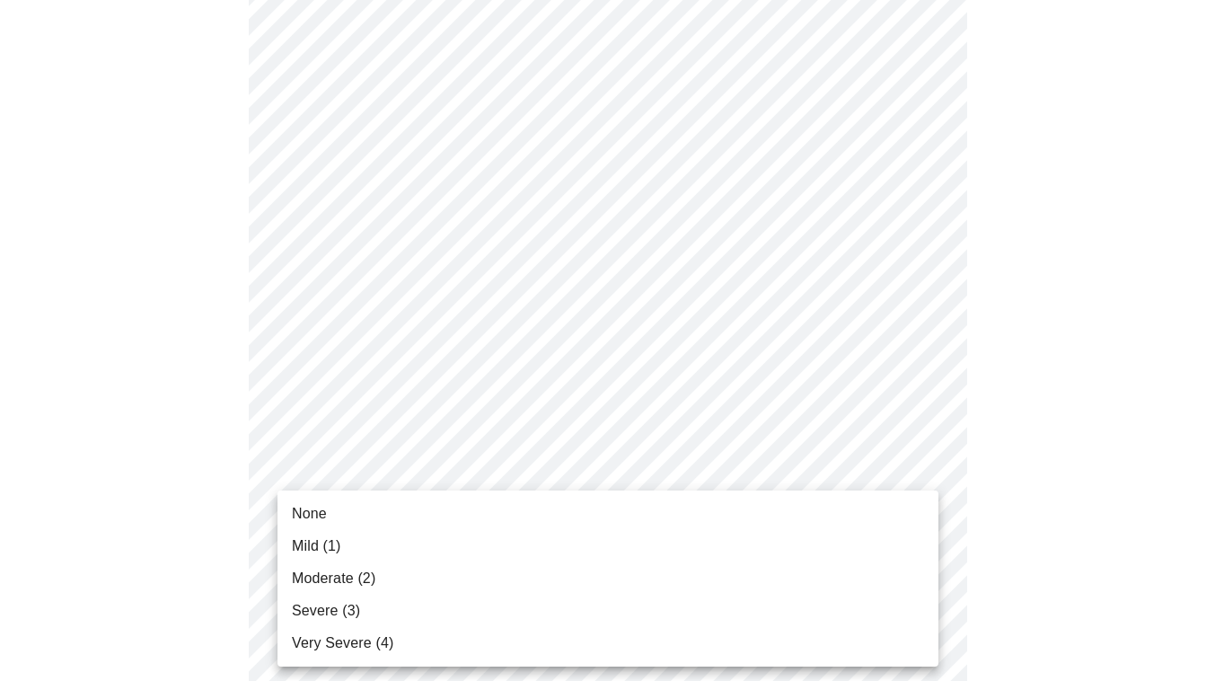
click at [561, 521] on li "None" at bounding box center [607, 513] width 661 height 32
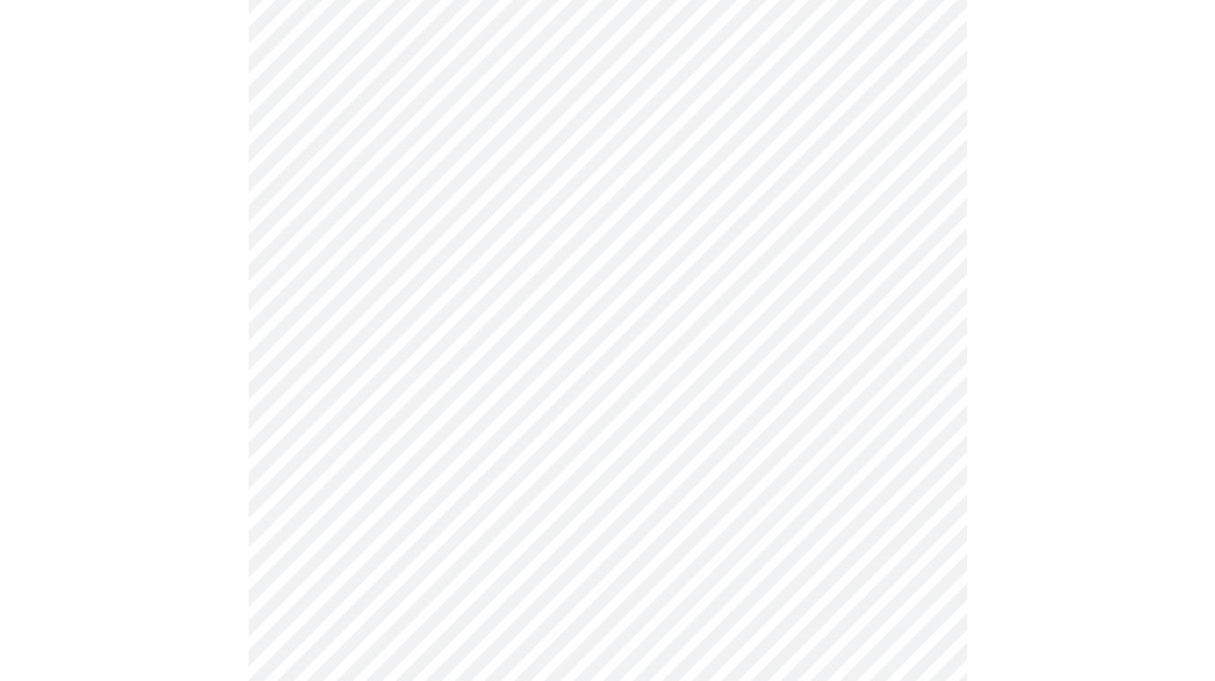
scroll to position [523, 0]
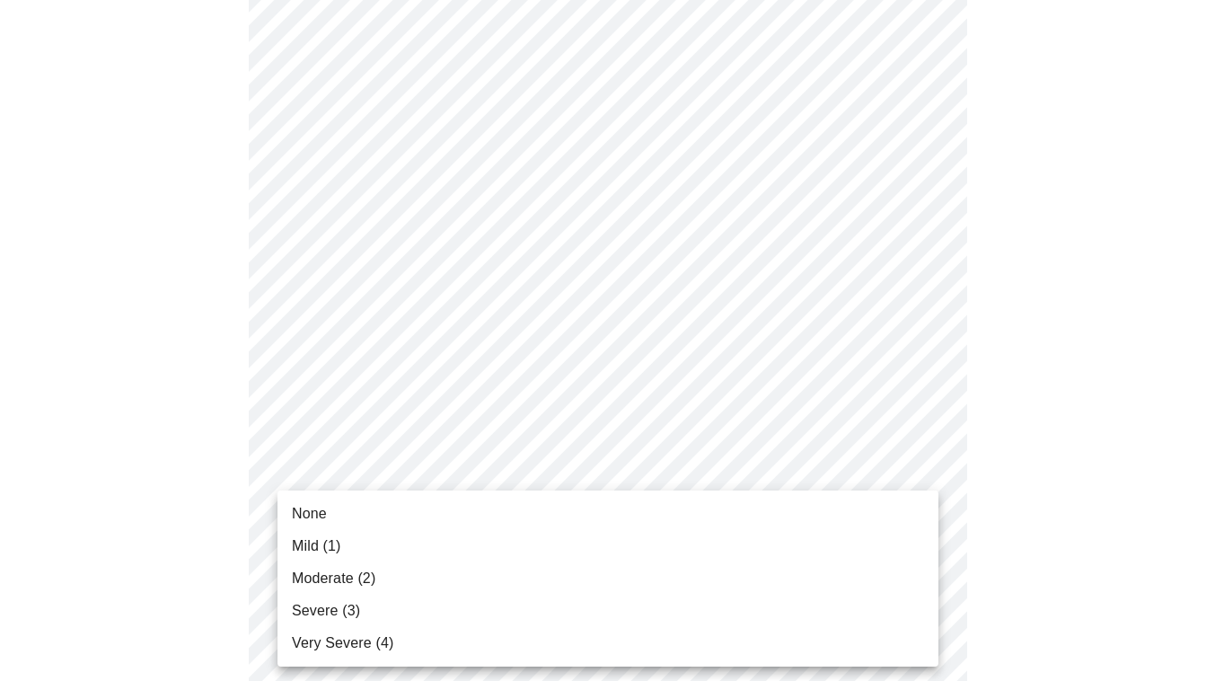
click at [561, 521] on body "MyMenopauseRx Appointments Messaging Labs 1 Uploads Medications Community Refer…" at bounding box center [607, 625] width 1200 height 2282
click at [536, 518] on li "None" at bounding box center [607, 513] width 661 height 32
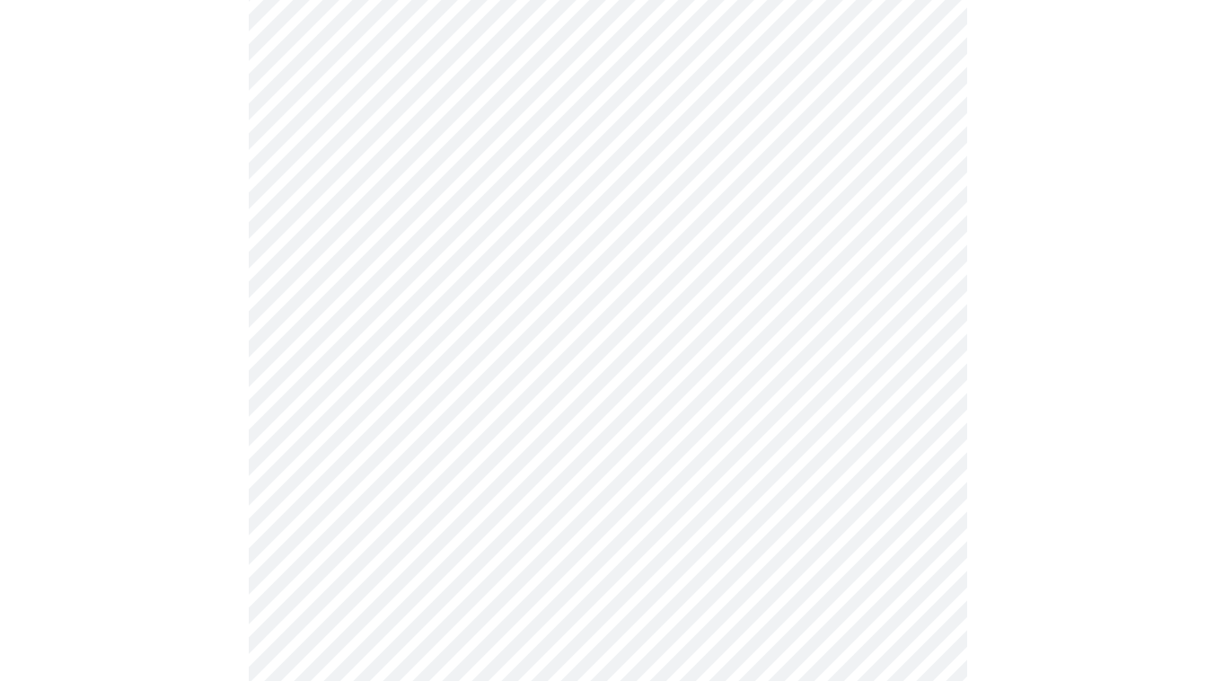
scroll to position [654, 0]
click at [538, 539] on body "MyMenopauseRx Appointments Messaging Labs 1 Uploads Medications Community Refer…" at bounding box center [607, 483] width 1200 height 2258
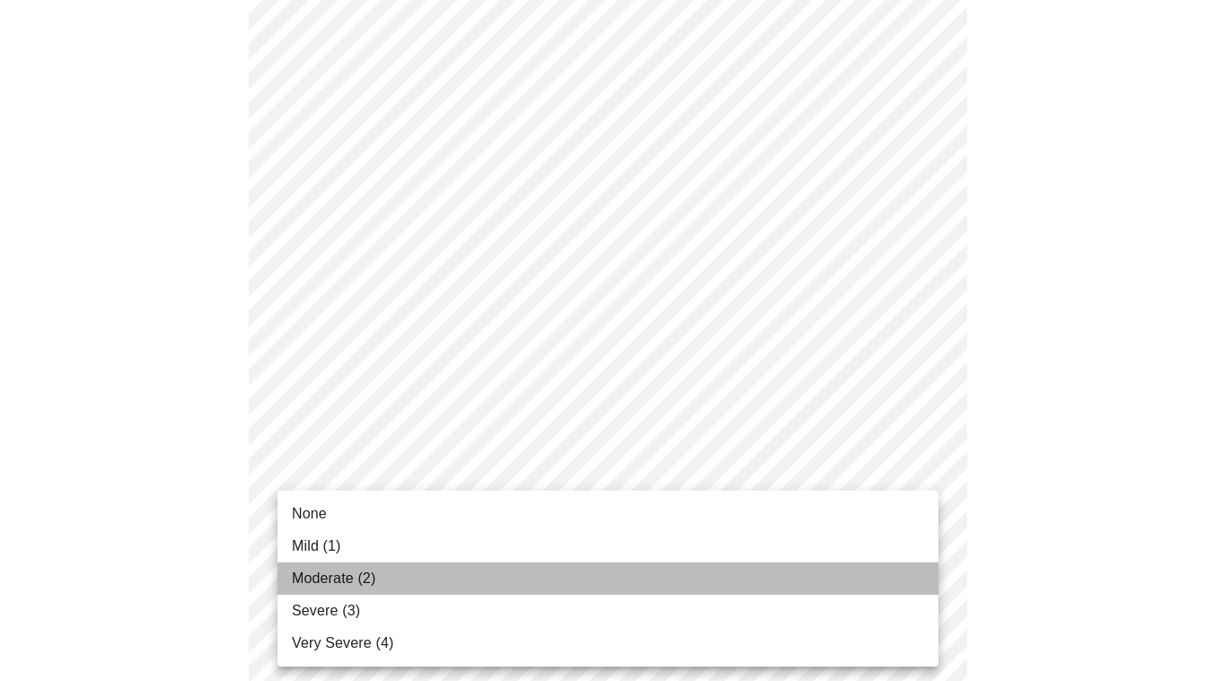
click at [530, 586] on li "Moderate (2)" at bounding box center [607, 578] width 661 height 32
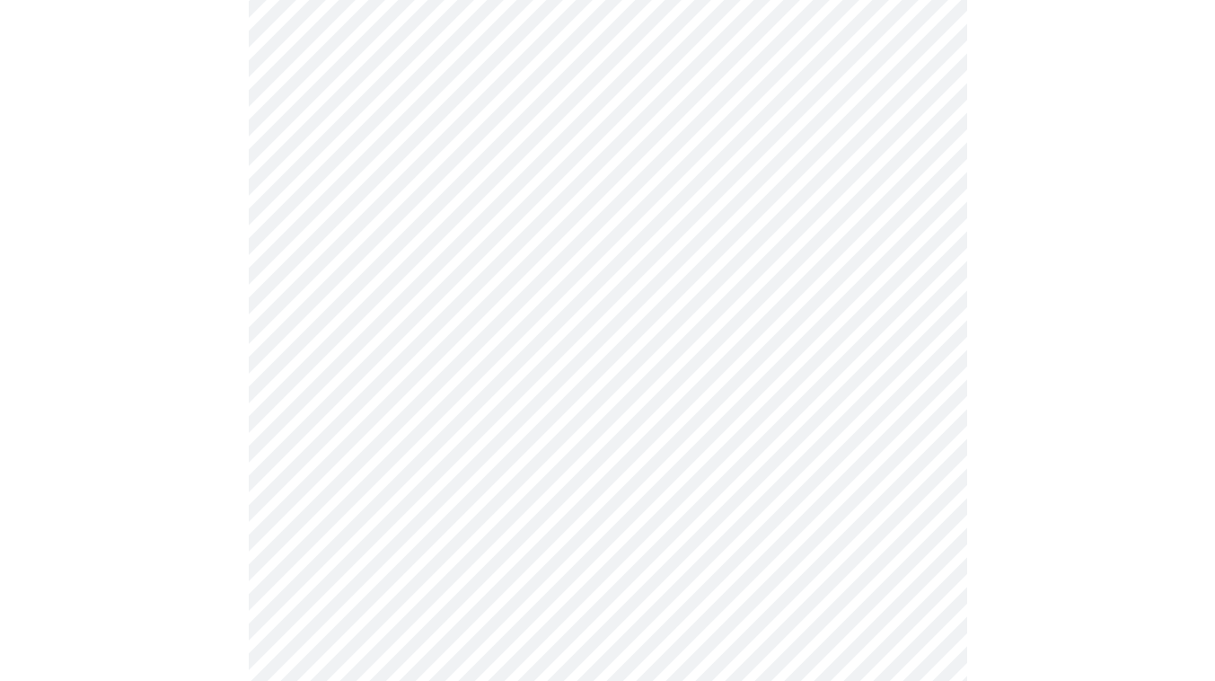
scroll to position [898, 0]
click at [565, 442] on body "MyMenopauseRx Appointments Messaging Labs 1 Uploads Medications Community Refer…" at bounding box center [607, 226] width 1200 height 2234
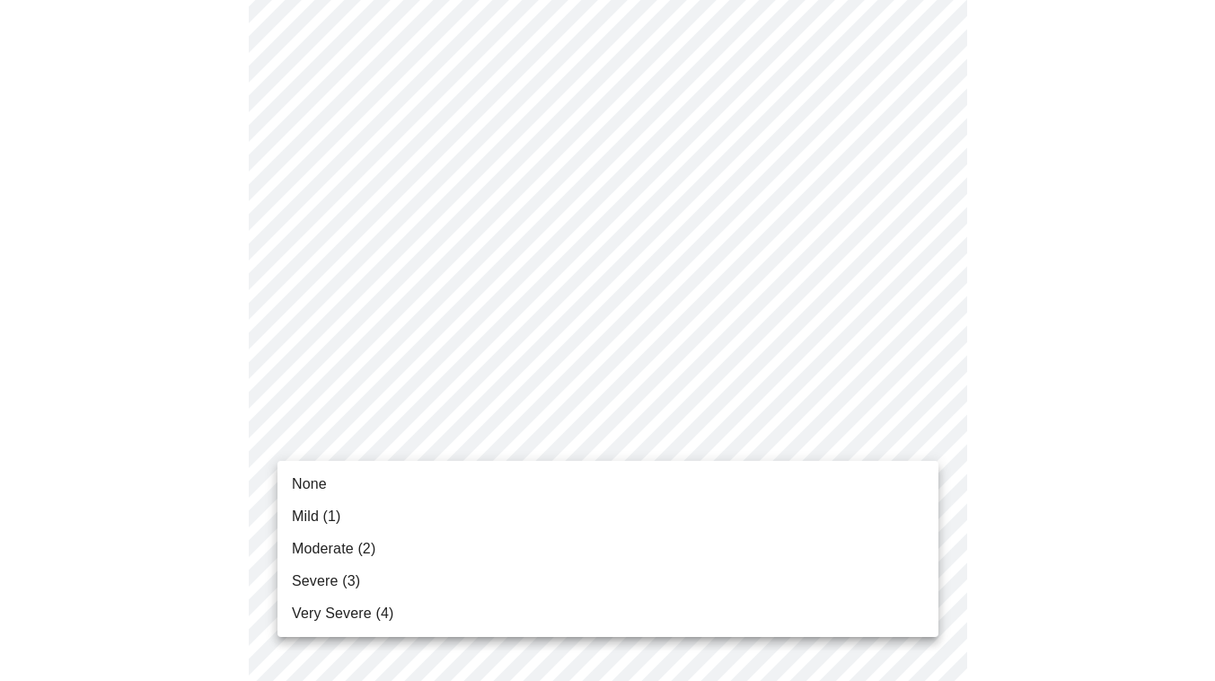
click at [560, 467] on ul "None Mild (1) Moderate (2) Severe (3) Very Severe (4)" at bounding box center [607, 549] width 661 height 176
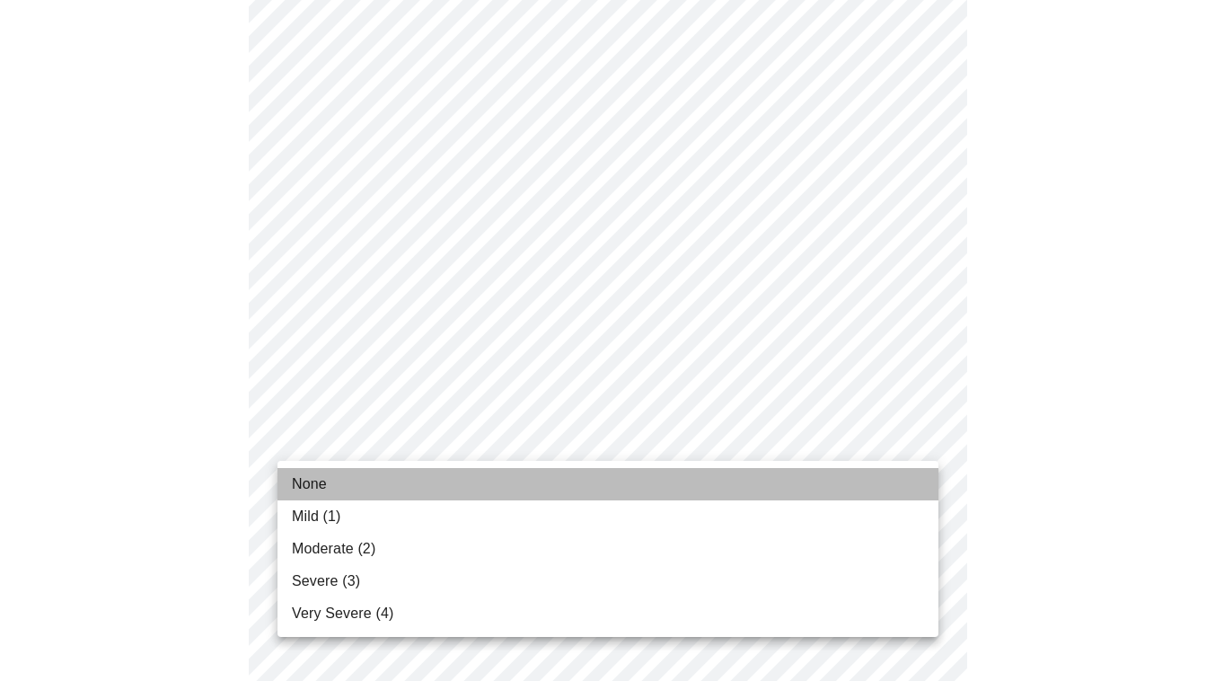
click at [560, 468] on li "None" at bounding box center [607, 484] width 661 height 32
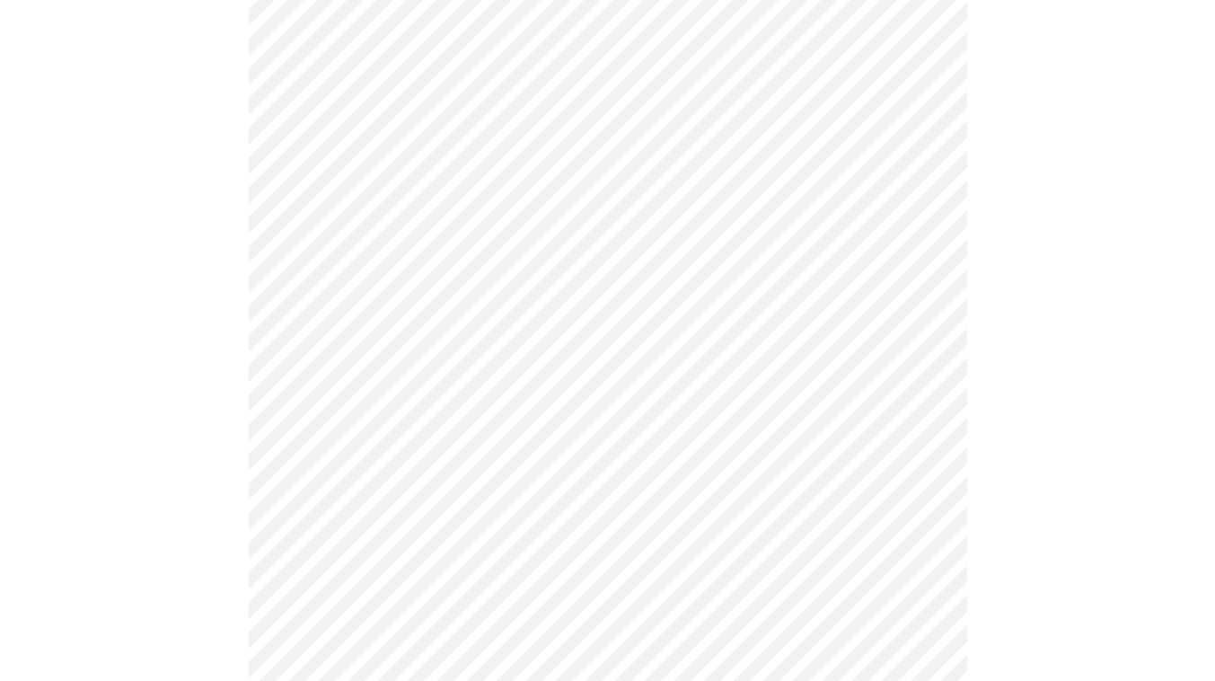
scroll to position [955, 0]
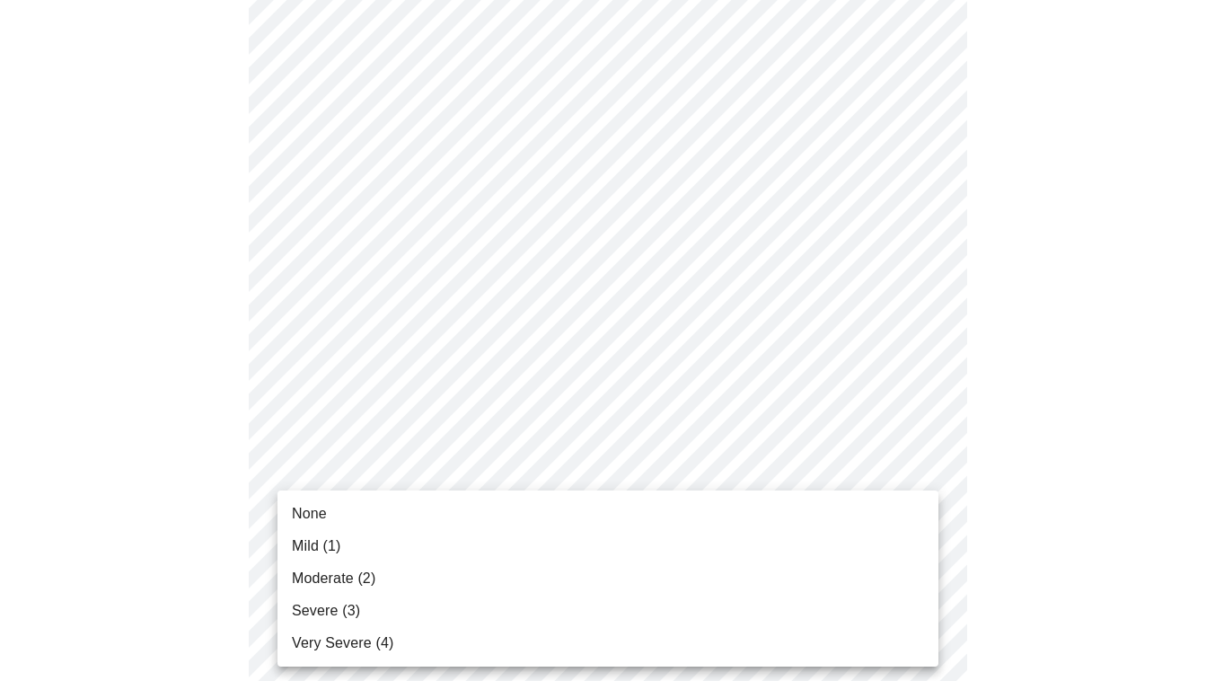
click at [560, 521] on body "MyMenopauseRx Appointments Messaging Labs 1 Uploads Medications Community Refer…" at bounding box center [607, 157] width 1200 height 2210
click at [556, 523] on li "None" at bounding box center [607, 513] width 661 height 32
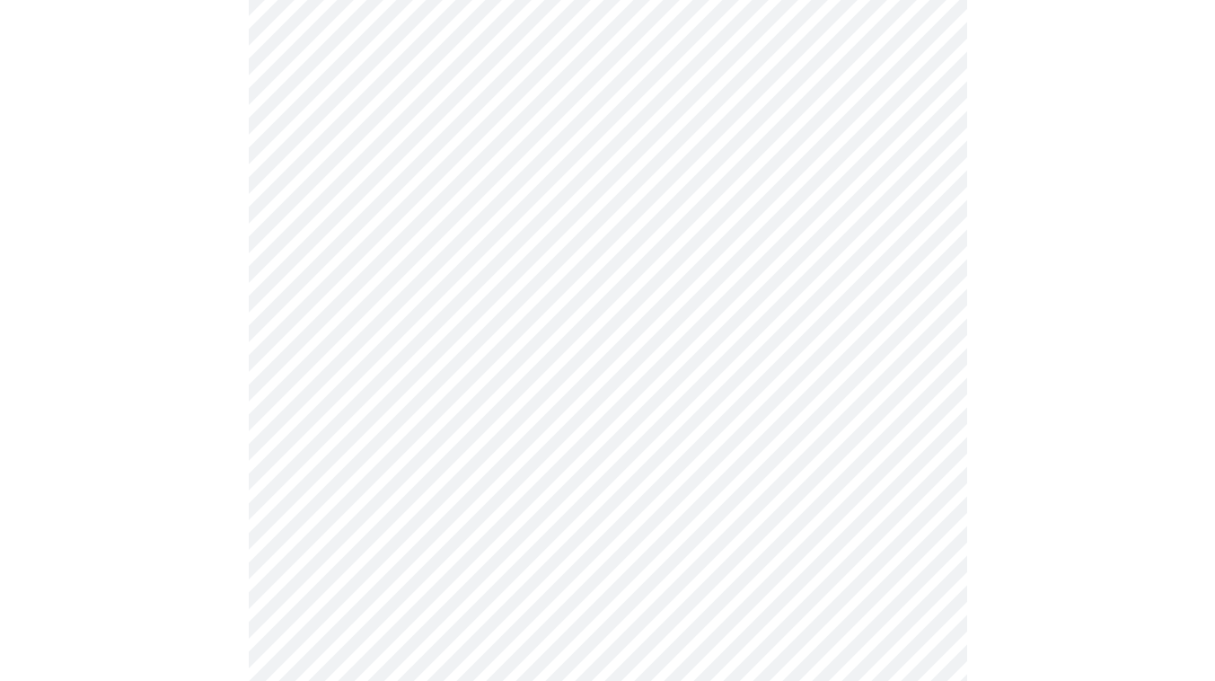
scroll to position [1119, 0]
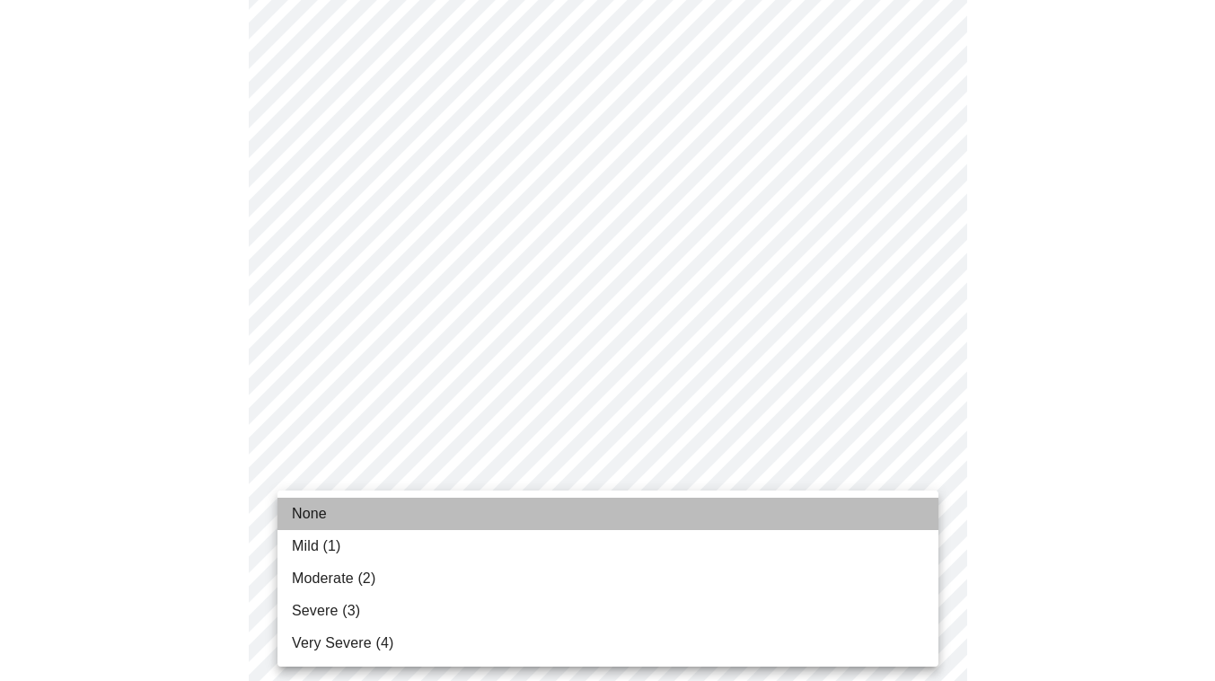
click at [558, 507] on li "None" at bounding box center [607, 513] width 661 height 32
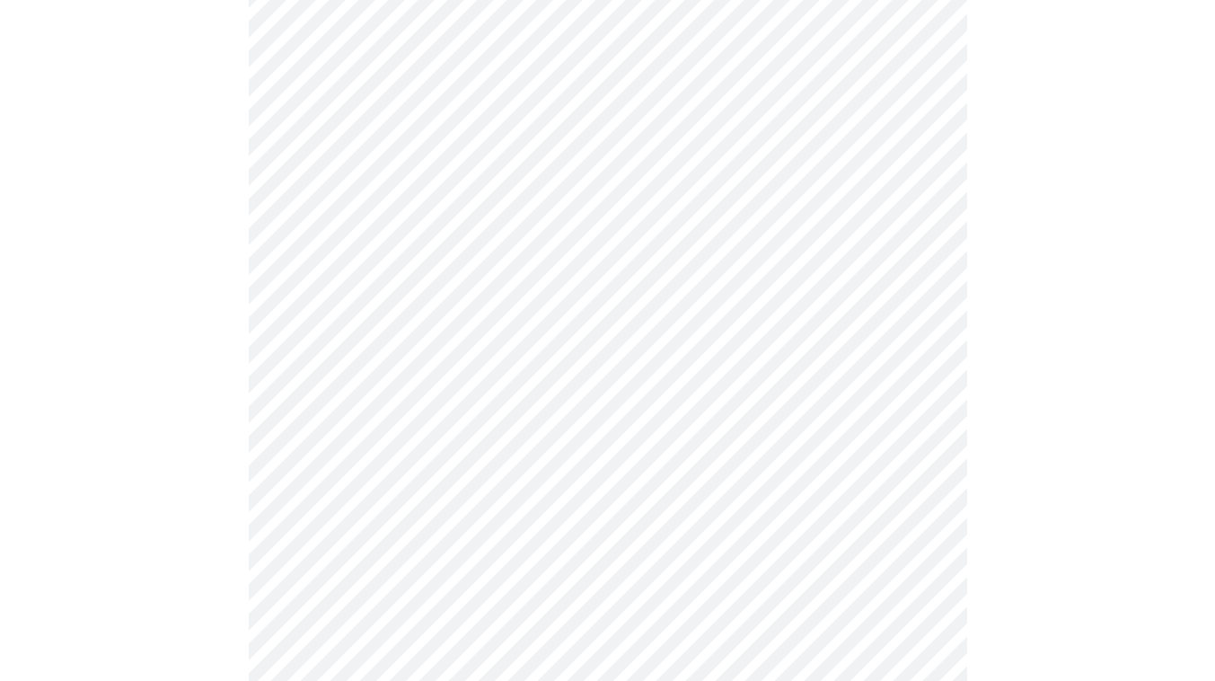
scroll to position [1192, 0]
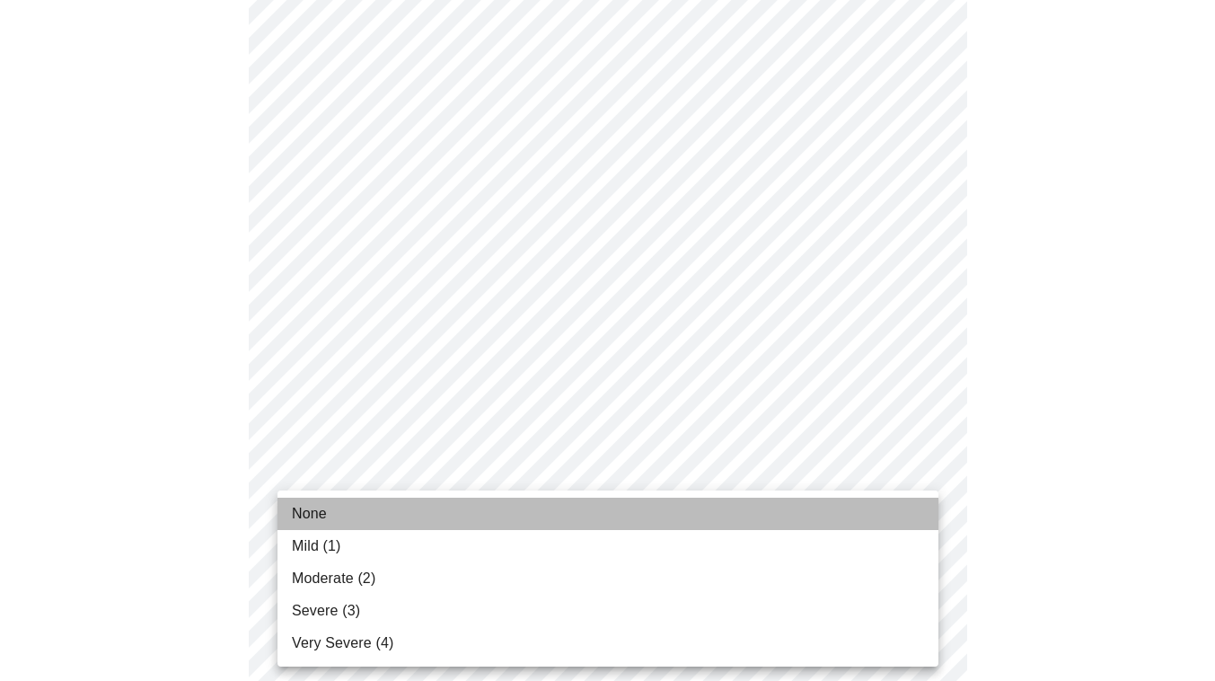
click at [556, 506] on li "None" at bounding box center [607, 513] width 661 height 32
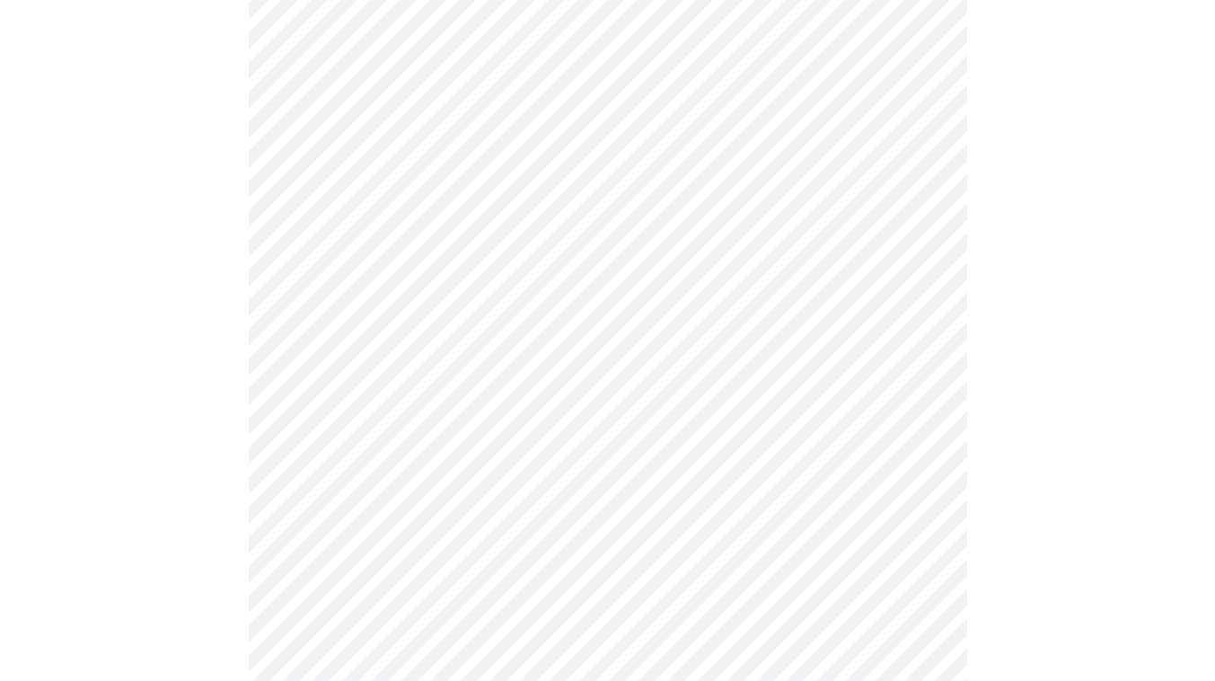
scroll to position [854, 0]
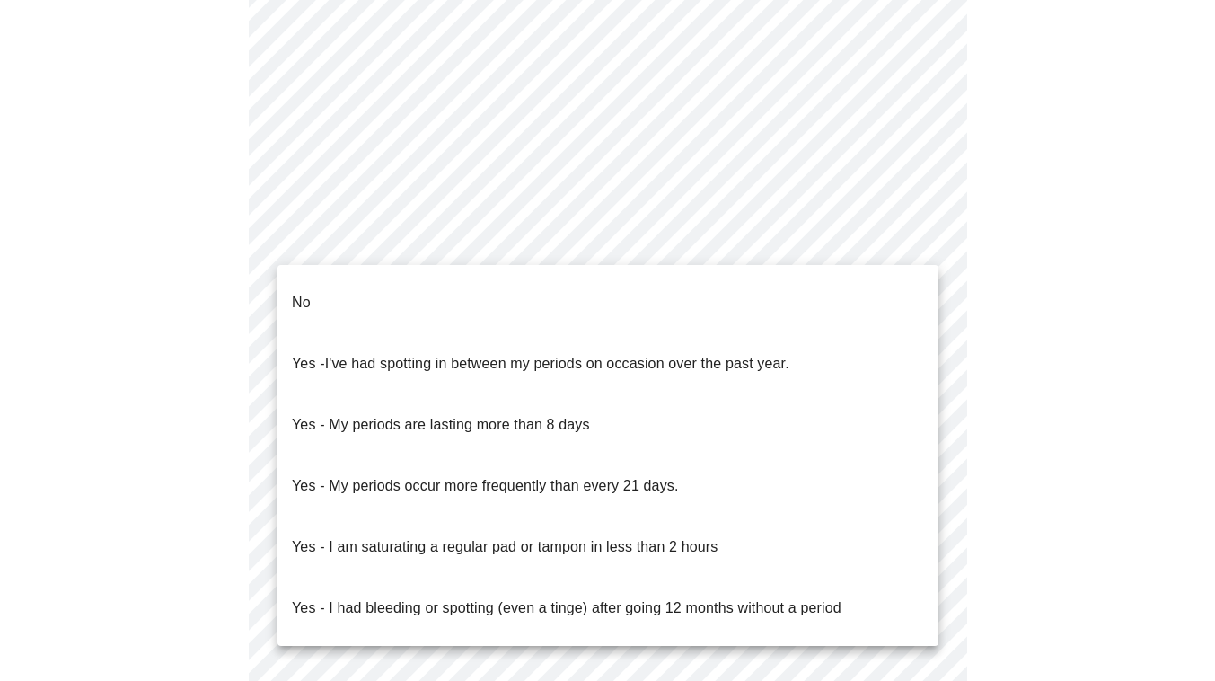
click at [677, 250] on body "MyMenopauseRx Appointments Messaging Labs 1 Uploads Medications Community Refer…" at bounding box center [607, 49] width 1200 height 1793
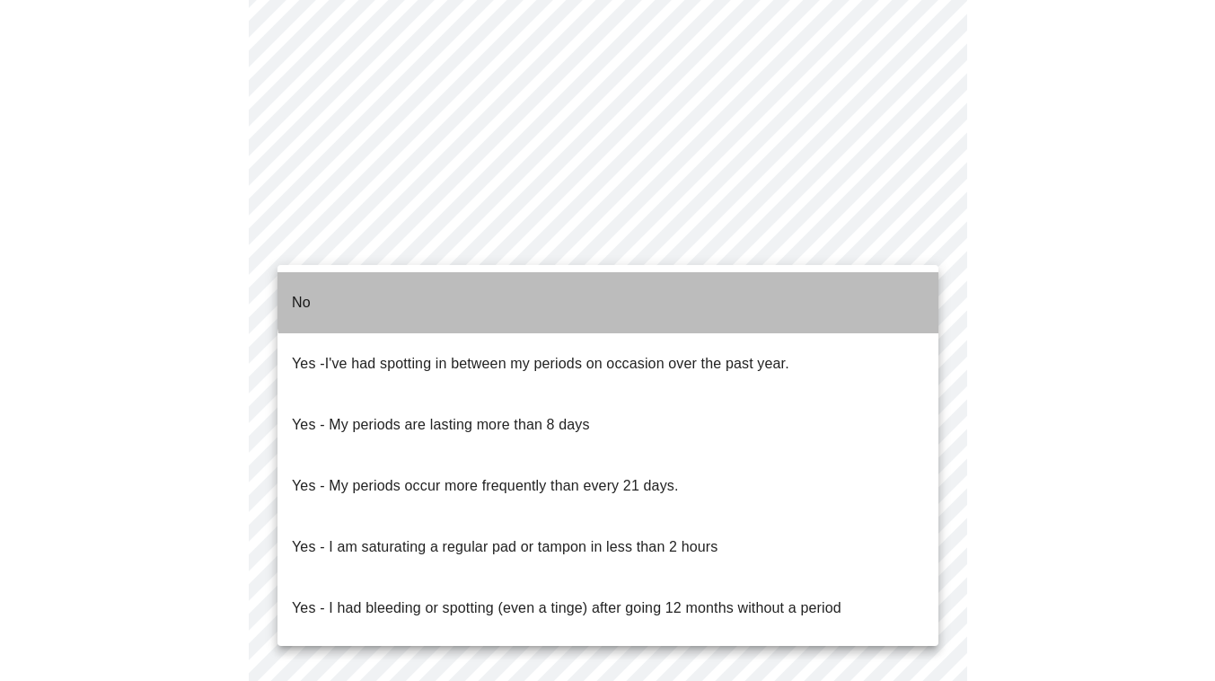
click at [670, 275] on li "No" at bounding box center [607, 302] width 661 height 61
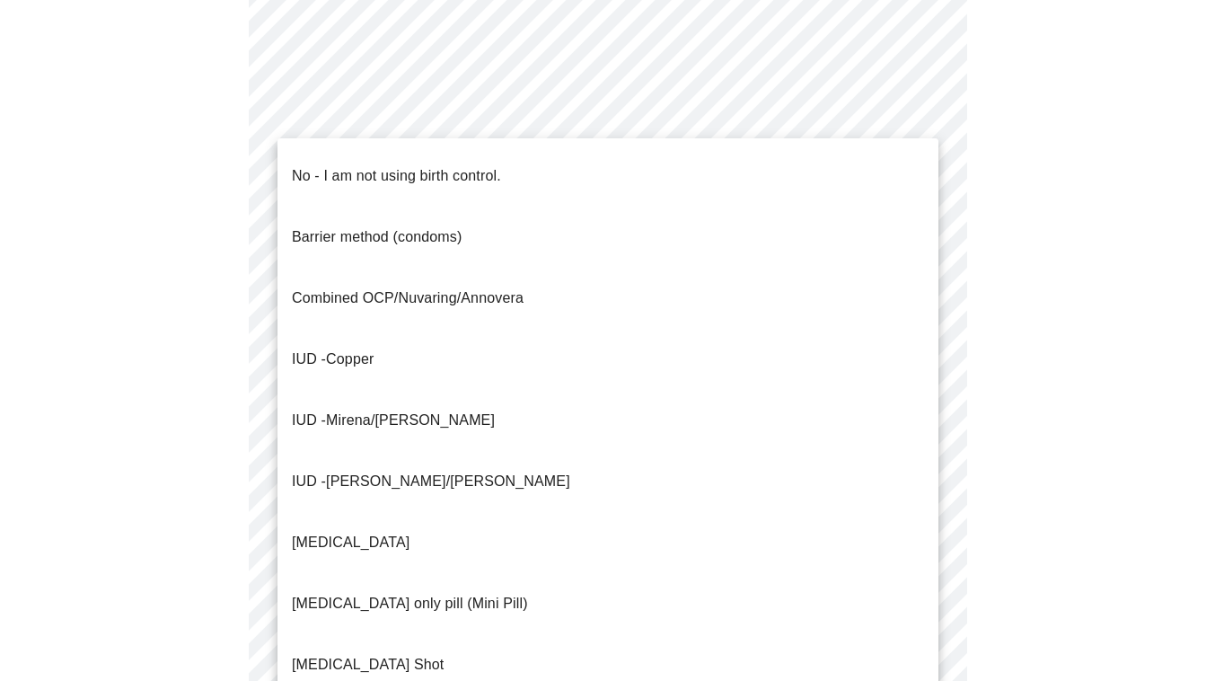
click at [650, 356] on body "MyMenopauseRx Appointments Messaging Labs 1 Uploads Medications Community Refer…" at bounding box center [607, 44] width 1200 height 1783
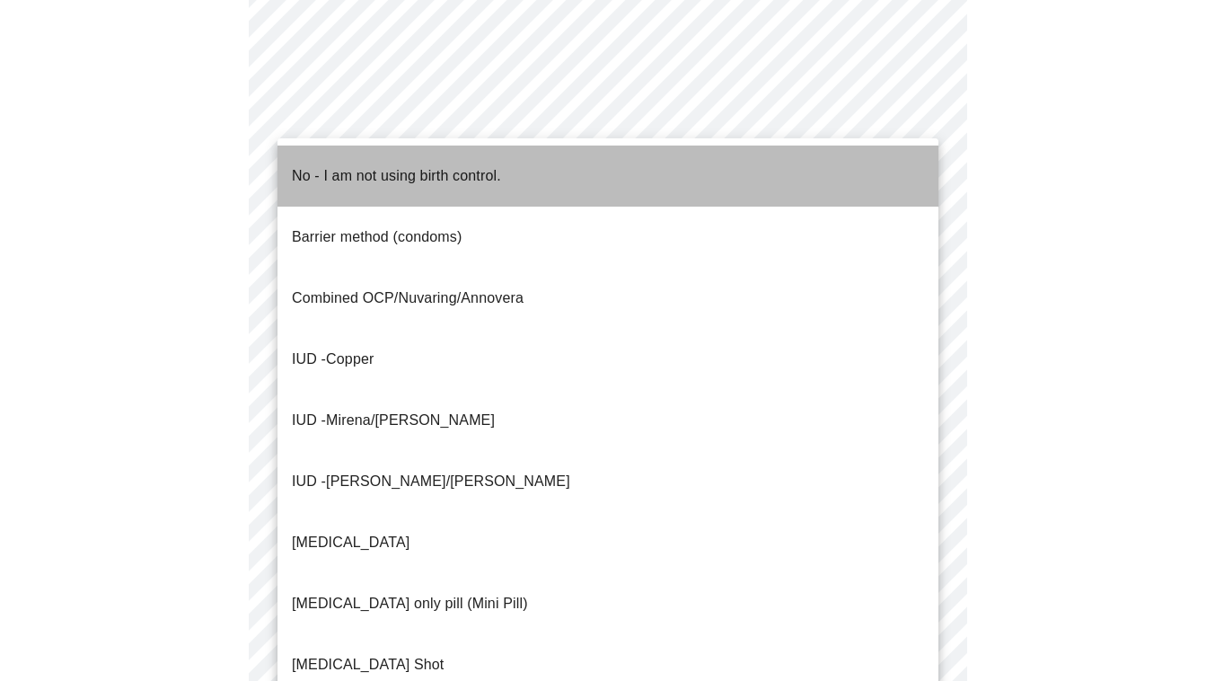
click at [672, 179] on li "No - I am not using birth control." at bounding box center [607, 175] width 661 height 61
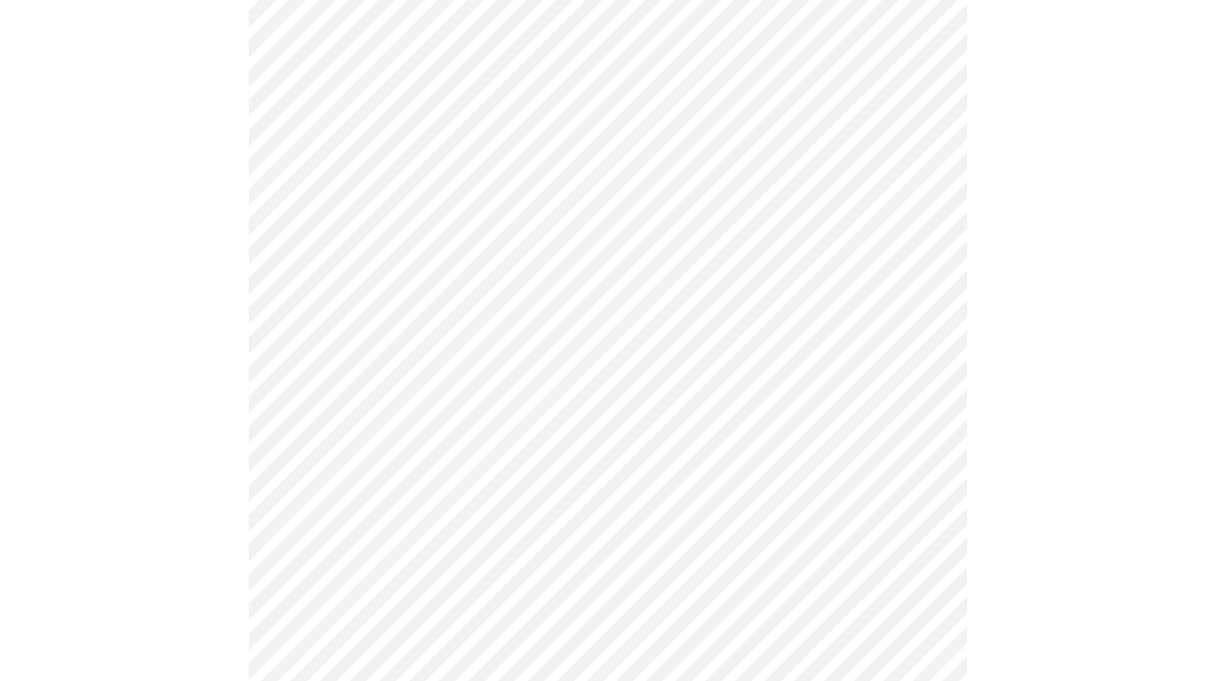
scroll to position [989, 0]
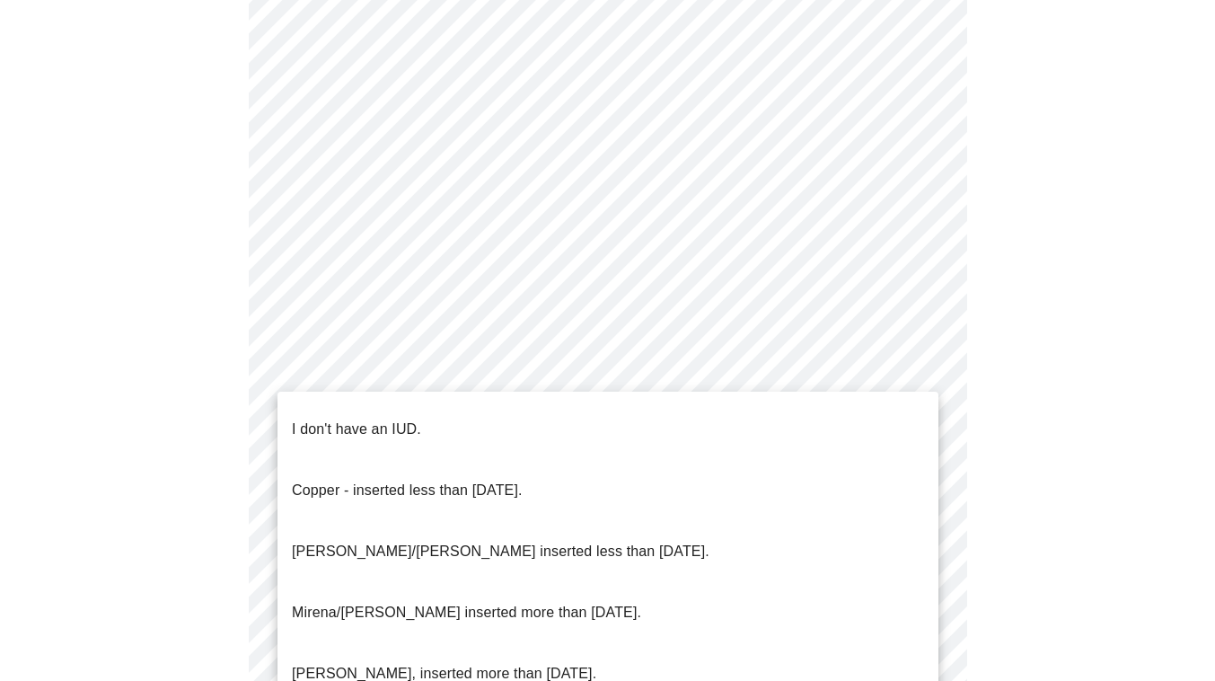
click at [611, 402] on li "I don't have an IUD." at bounding box center [607, 429] width 661 height 61
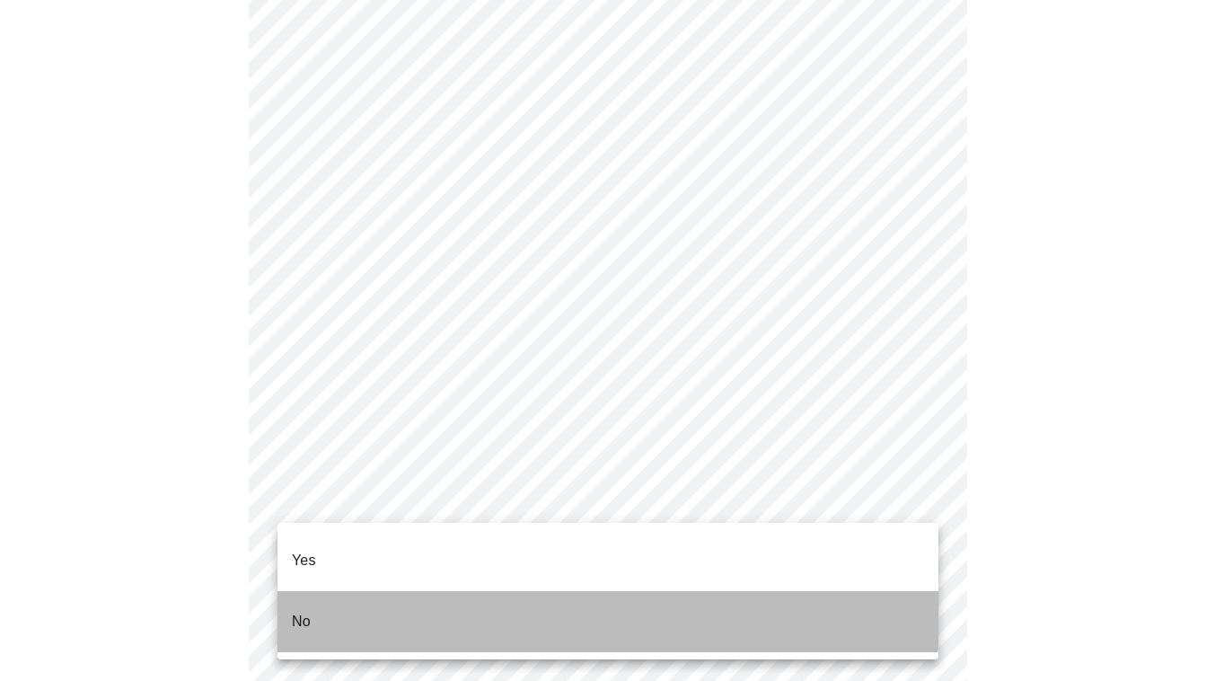
click at [566, 591] on li "No" at bounding box center [607, 621] width 661 height 61
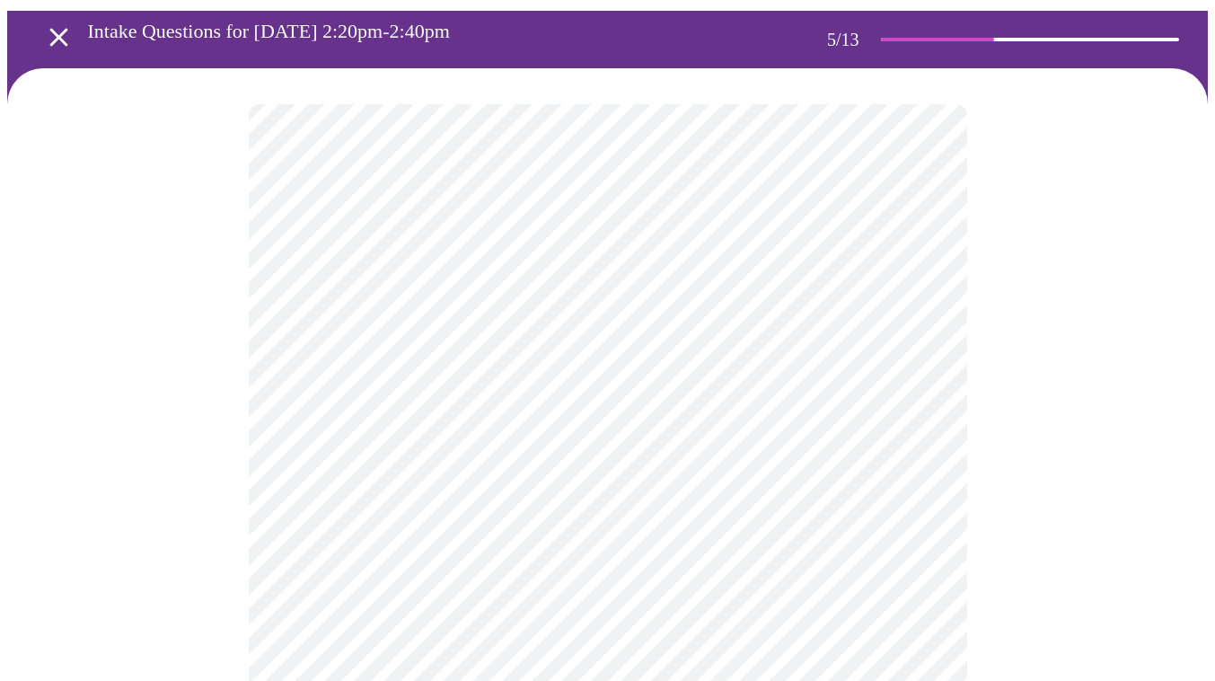
scroll to position [92, 0]
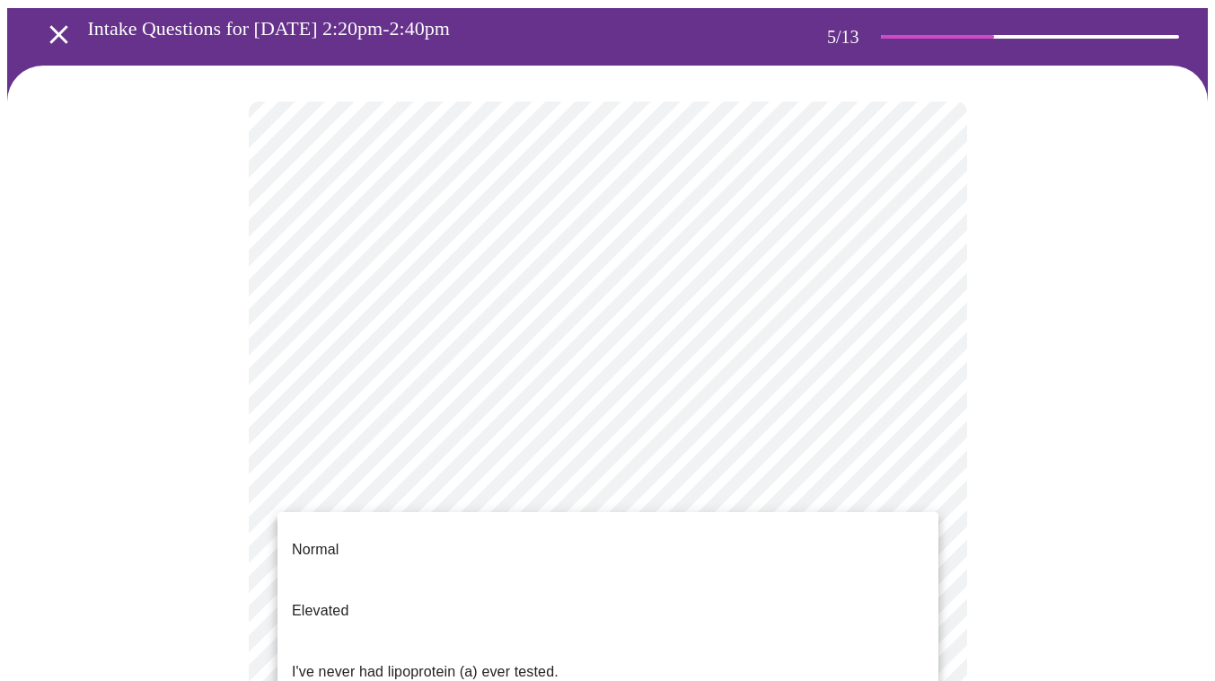
click at [822, 536] on body "MyMenopauseRx Appointments Messaging Labs 1 Uploads Medications Community Refer…" at bounding box center [607, 591] width 1200 height 1351
click at [787, 641] on li "I've never had lipoprotein (a) ever tested." at bounding box center [607, 671] width 661 height 61
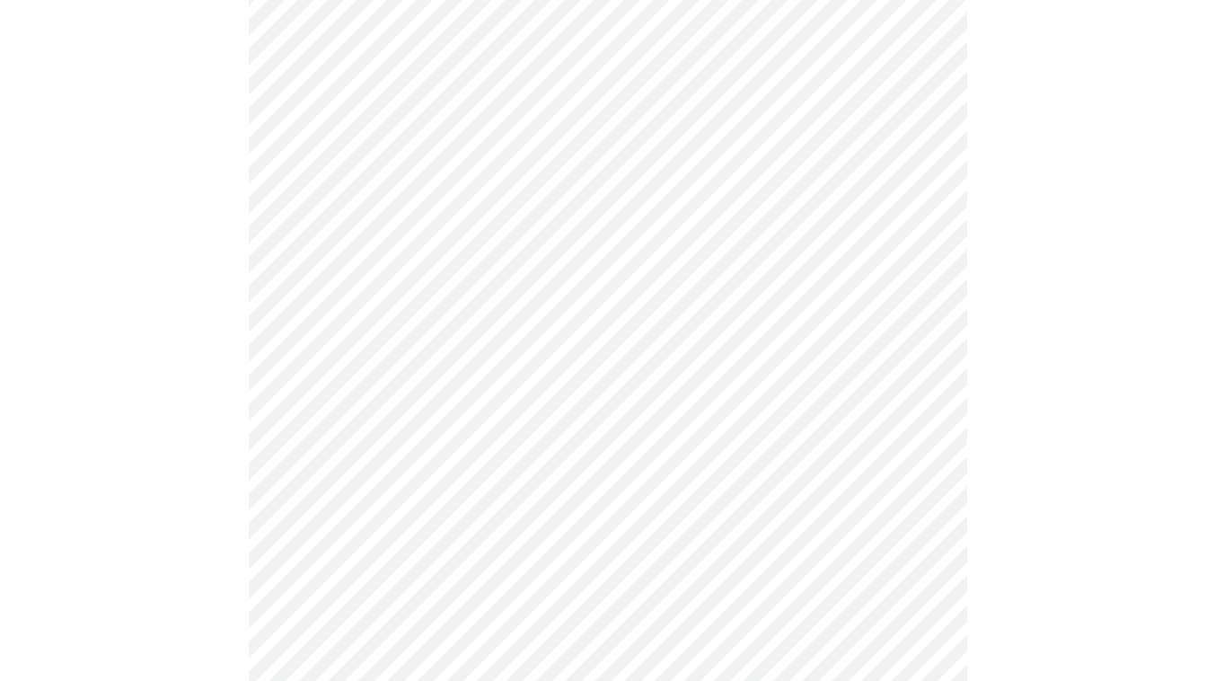
scroll to position [4810, 0]
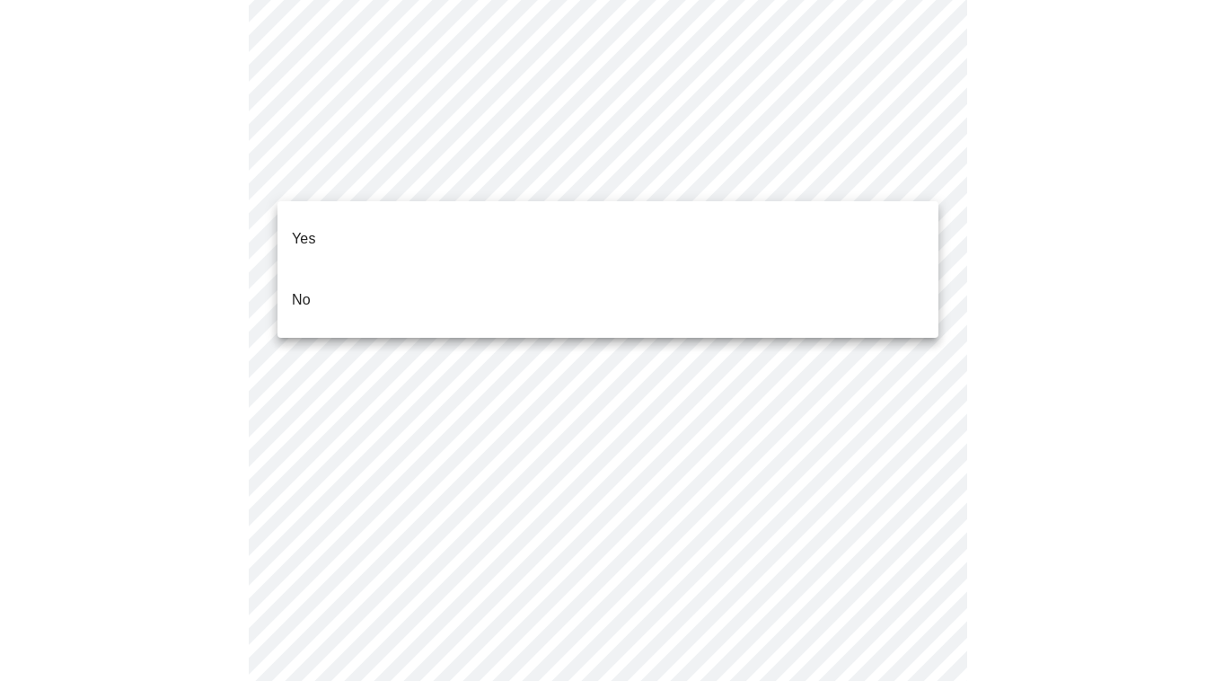
click at [719, 269] on li "No" at bounding box center [607, 299] width 661 height 61
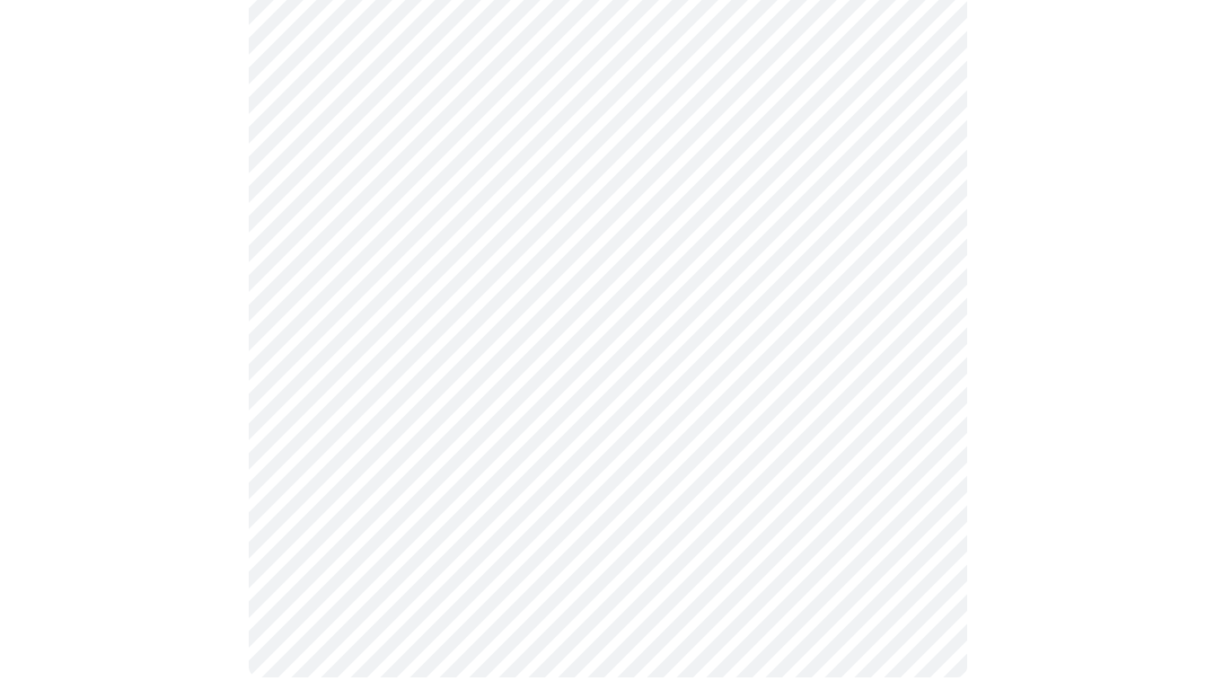
scroll to position [0, 0]
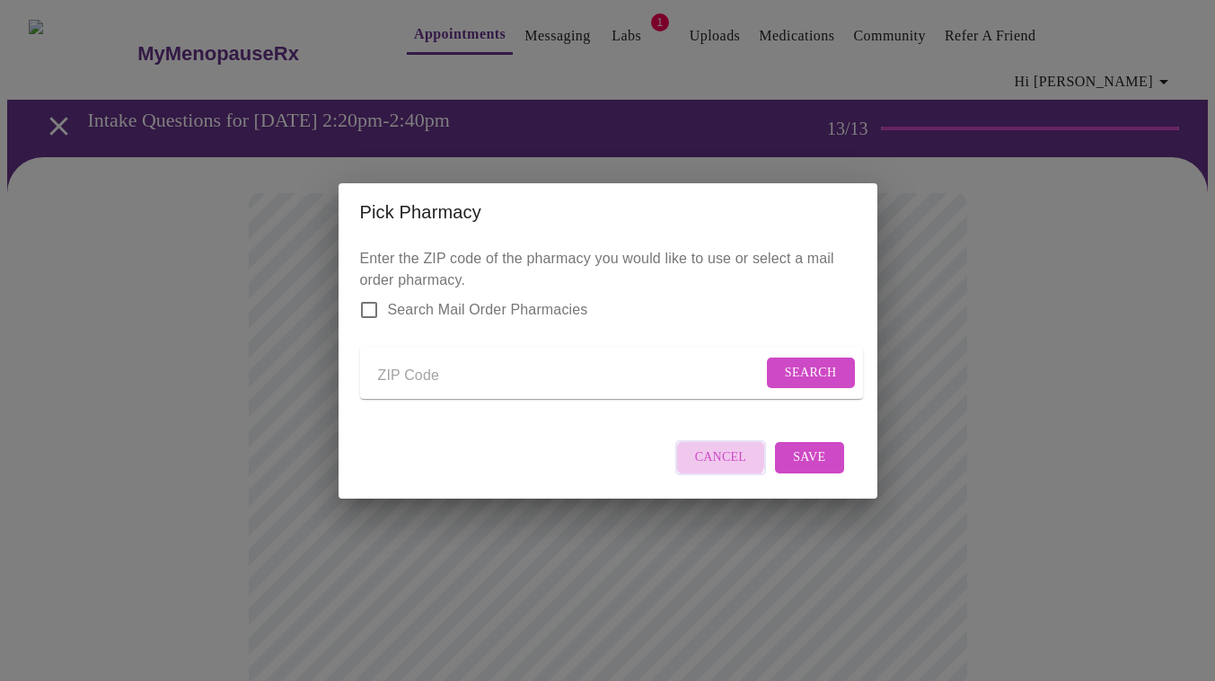
click at [721, 466] on span "Cancel" at bounding box center [721, 457] width 52 height 22
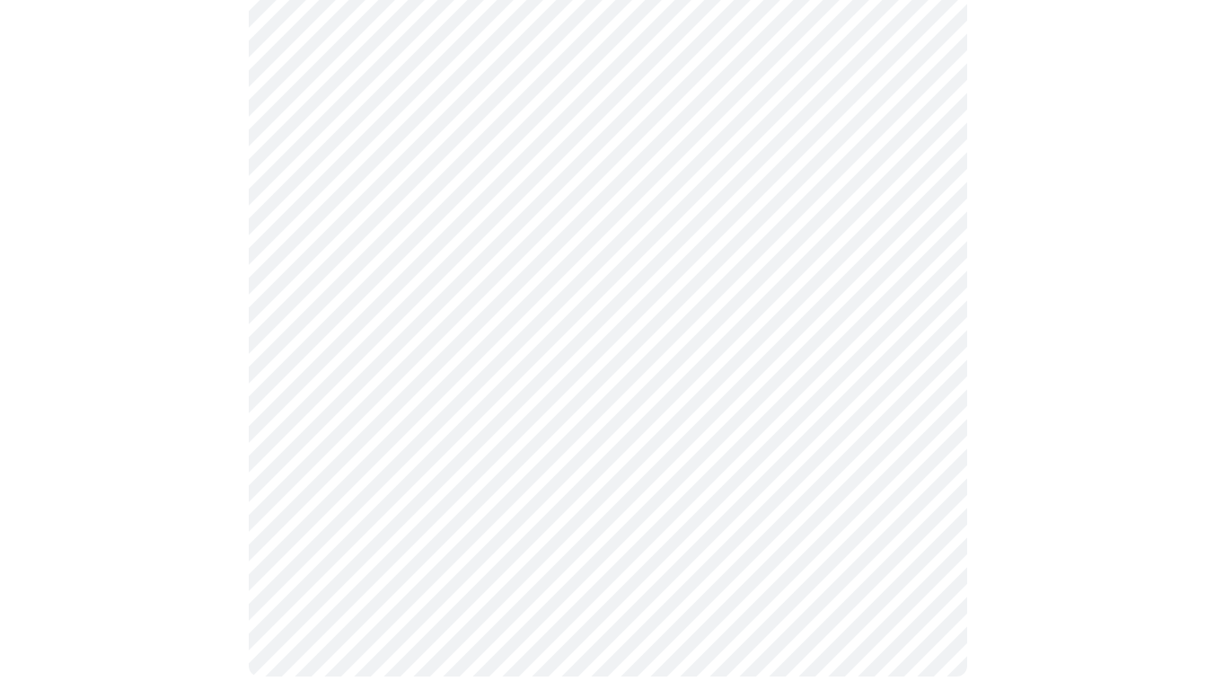
scroll to position [833, 0]
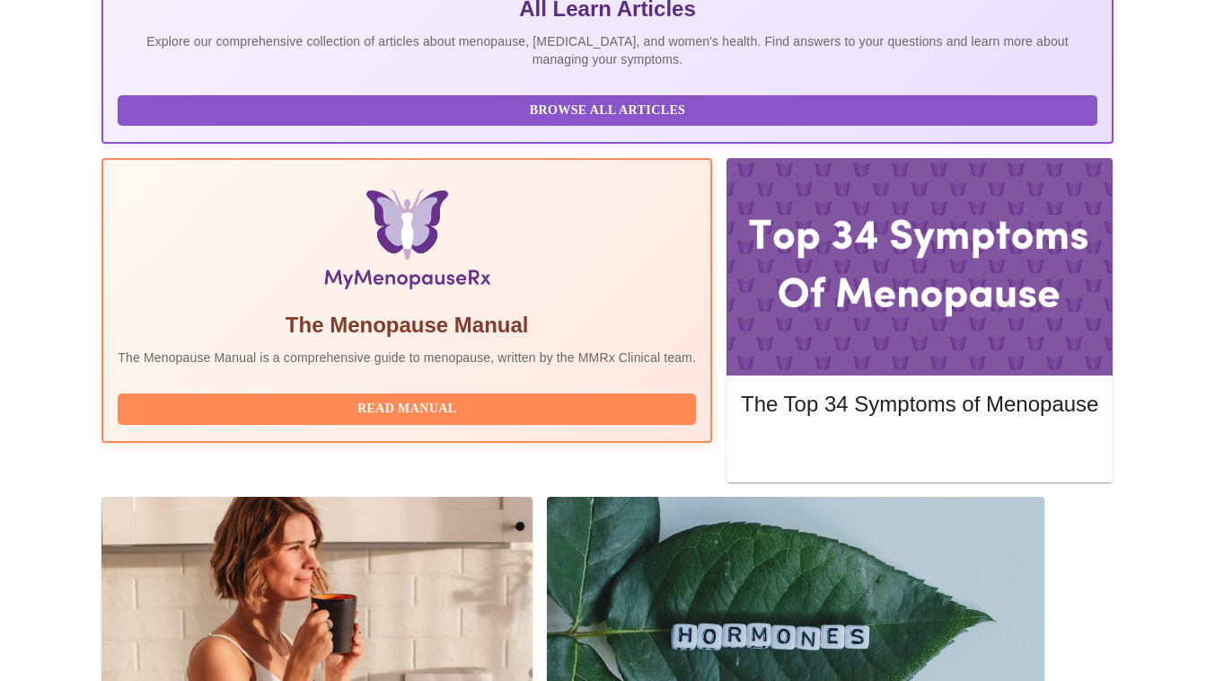
scroll to position [572, 0]
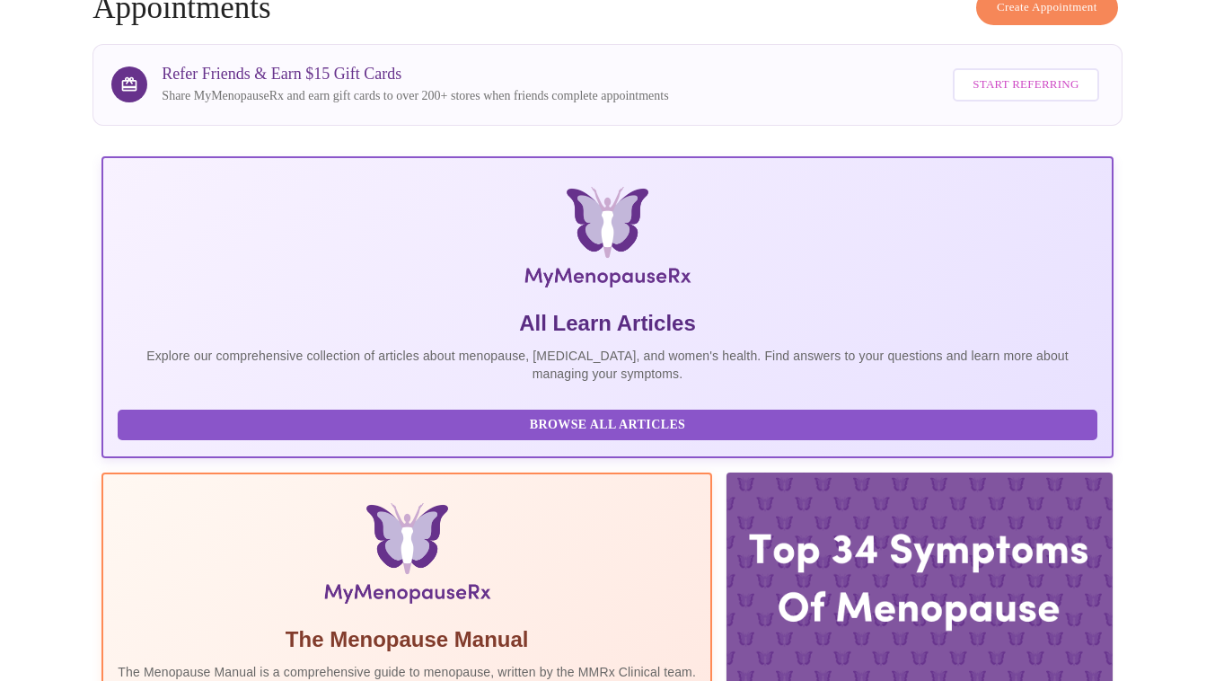
scroll to position [376, 0]
